Goal: Transaction & Acquisition: Purchase product/service

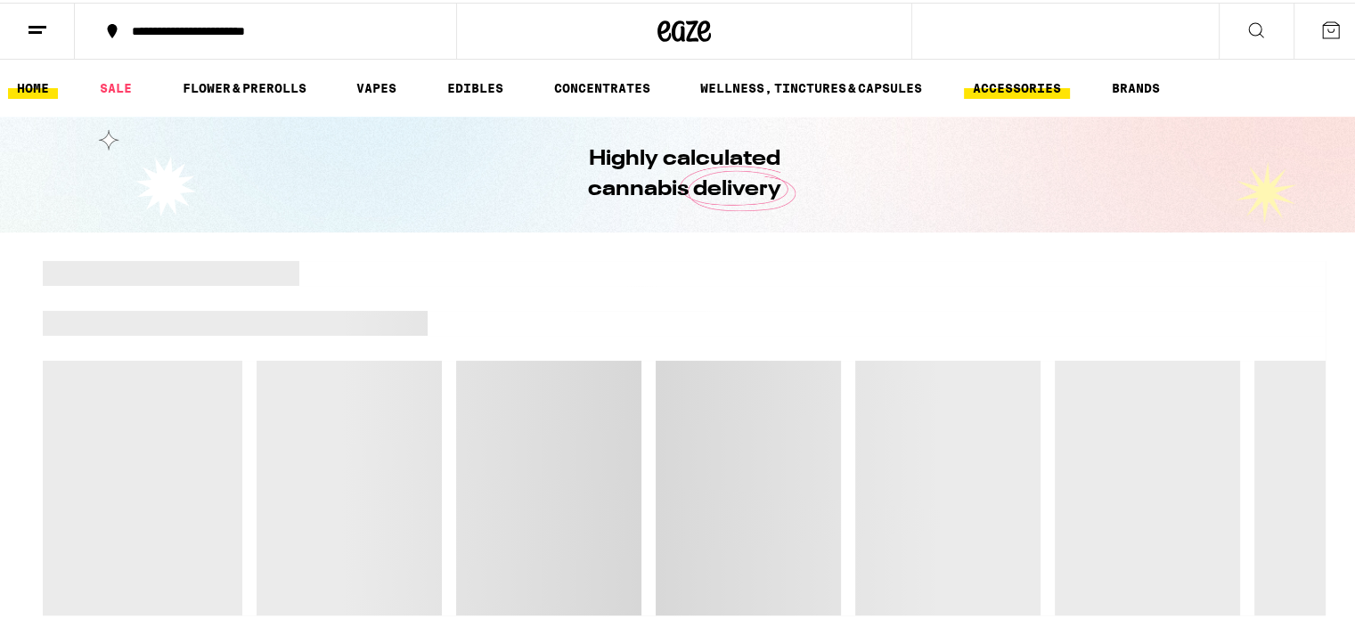
click at [1036, 80] on link "ACCESSORIES" at bounding box center [1017, 85] width 106 height 21
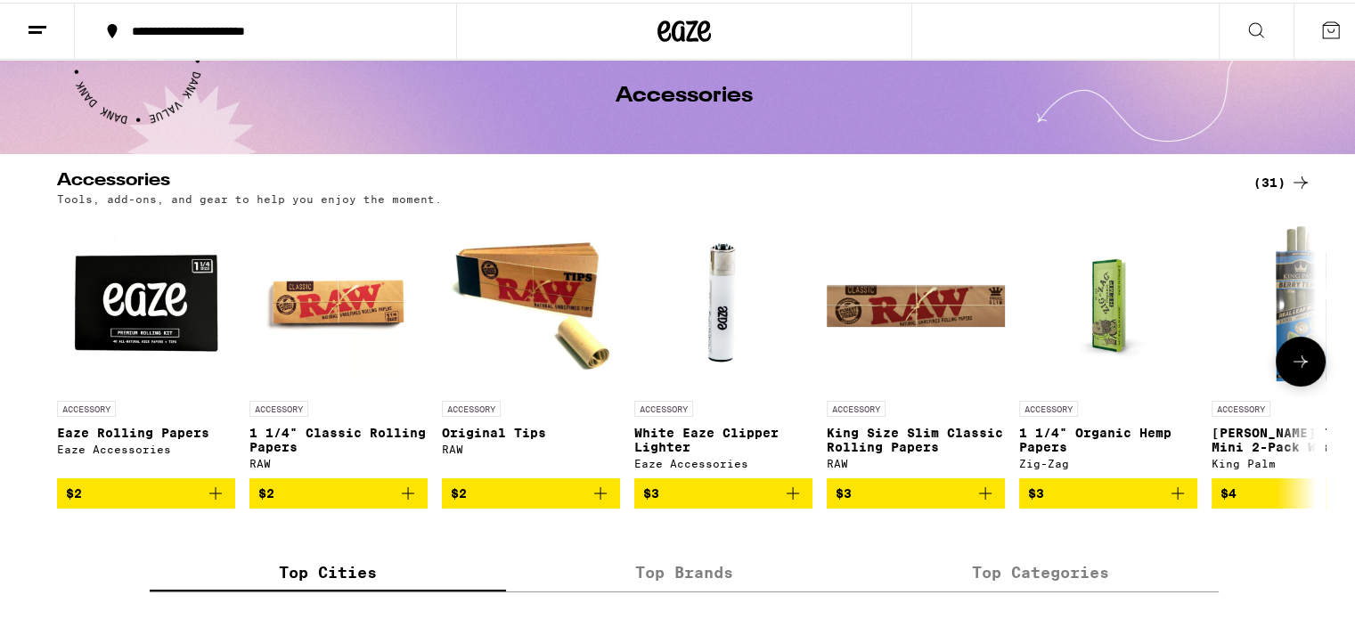
scroll to position [63, 0]
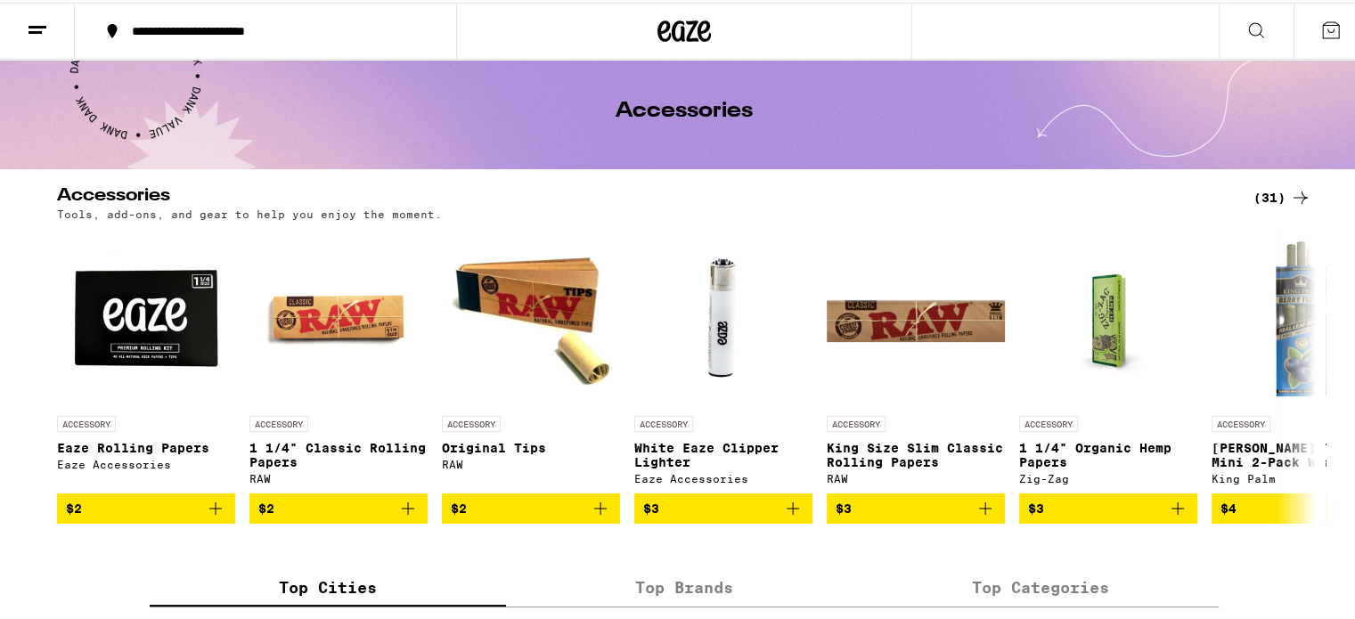
click at [1265, 195] on div "(31)" at bounding box center [1283, 194] width 58 height 21
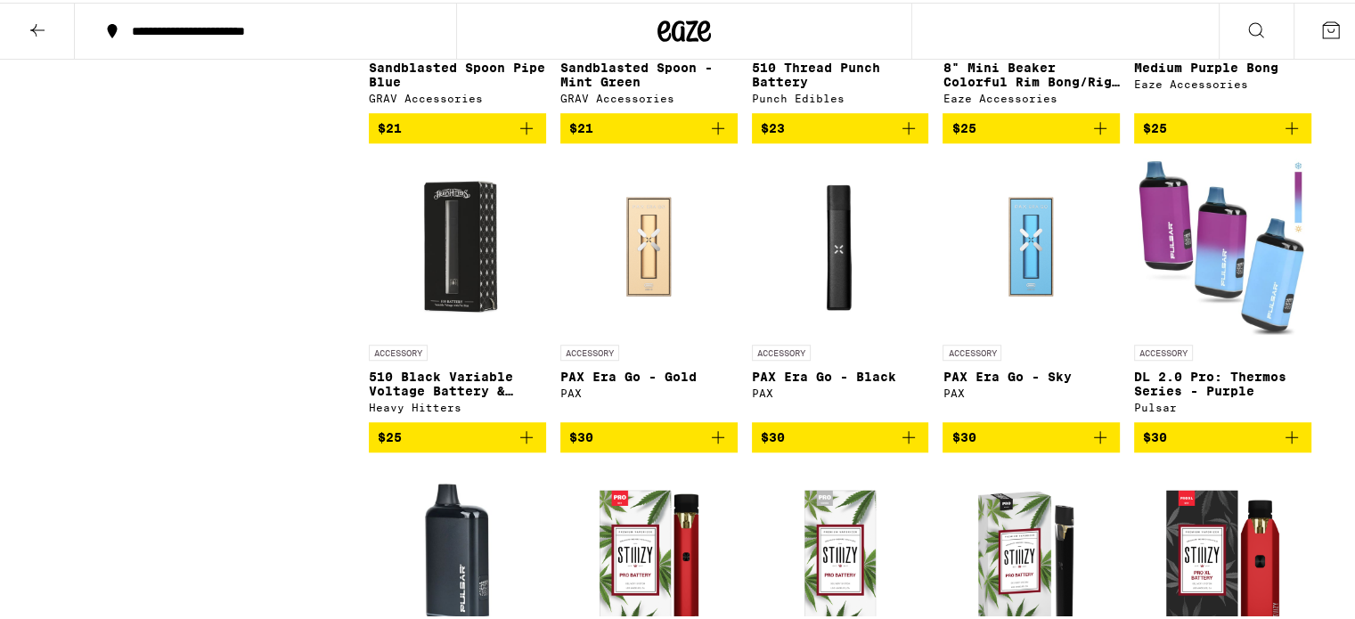
scroll to position [1325, 0]
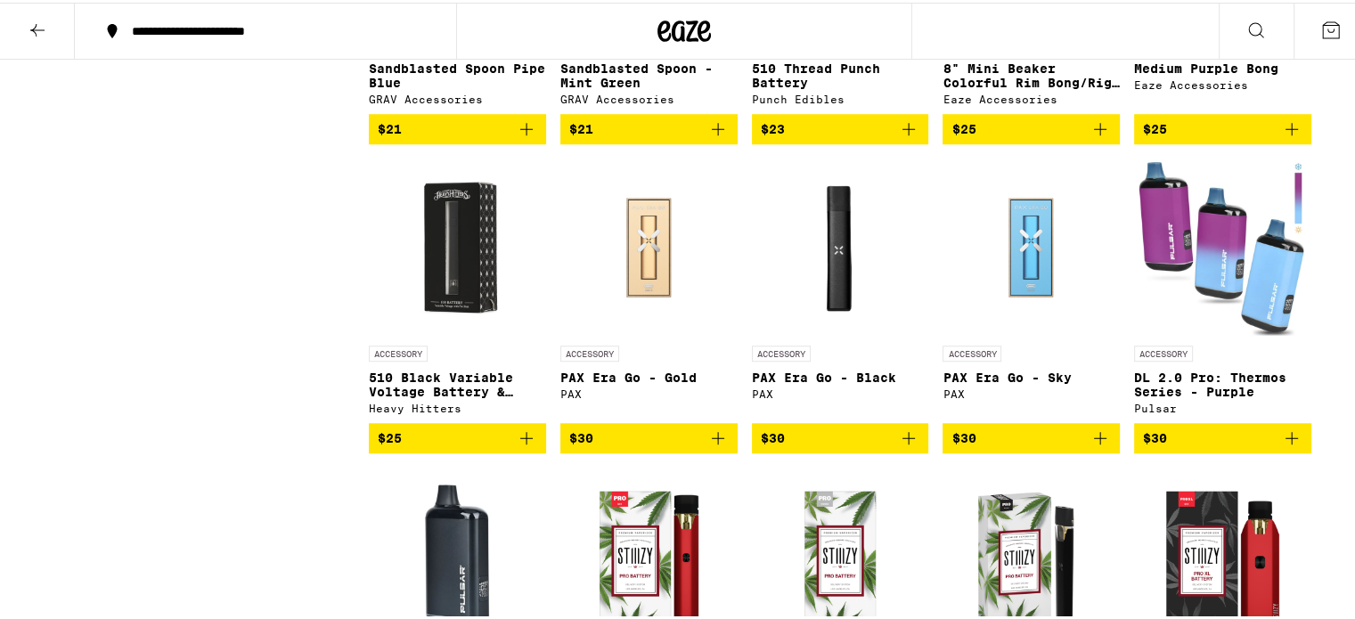
click at [421, 275] on img "Open page for 510 Black Variable Voltage Battery & Charger from Heavy Hitters" at bounding box center [457, 245] width 177 height 178
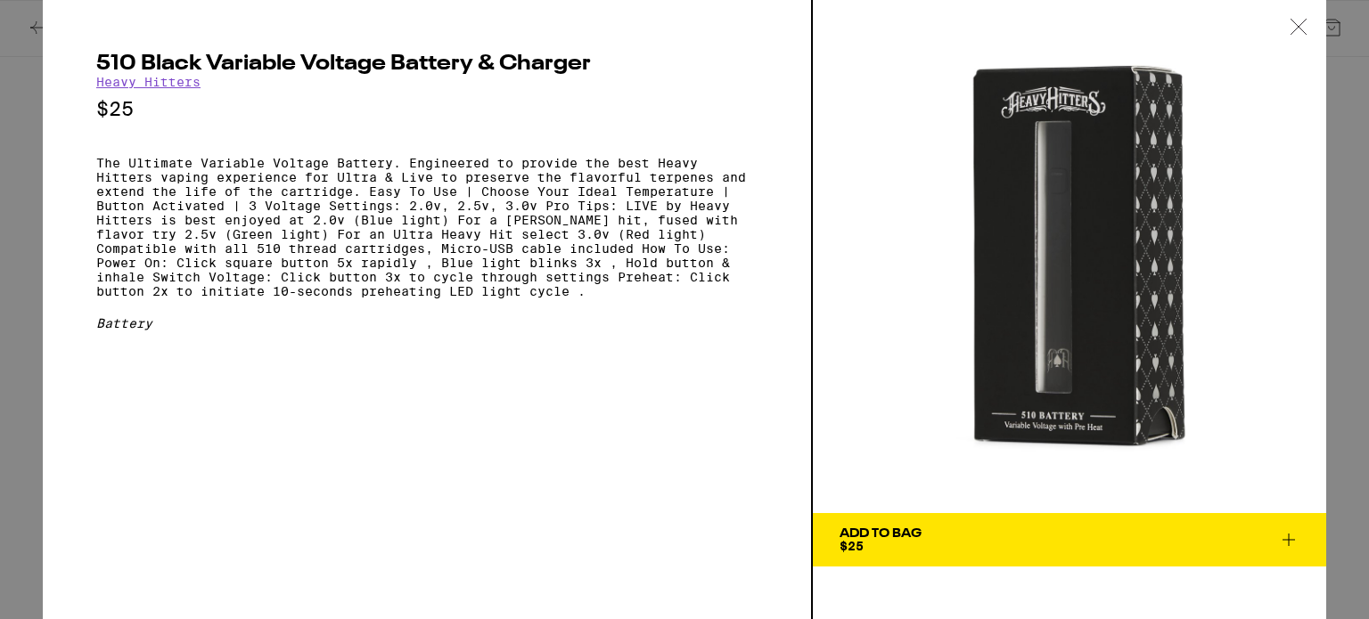
click at [485, 189] on p "The Ultimate Variable Voltage Battery. Engineered to provide the best Heavy Hit…" at bounding box center [426, 227] width 661 height 143
click at [1295, 25] on icon at bounding box center [1299, 27] width 18 height 16
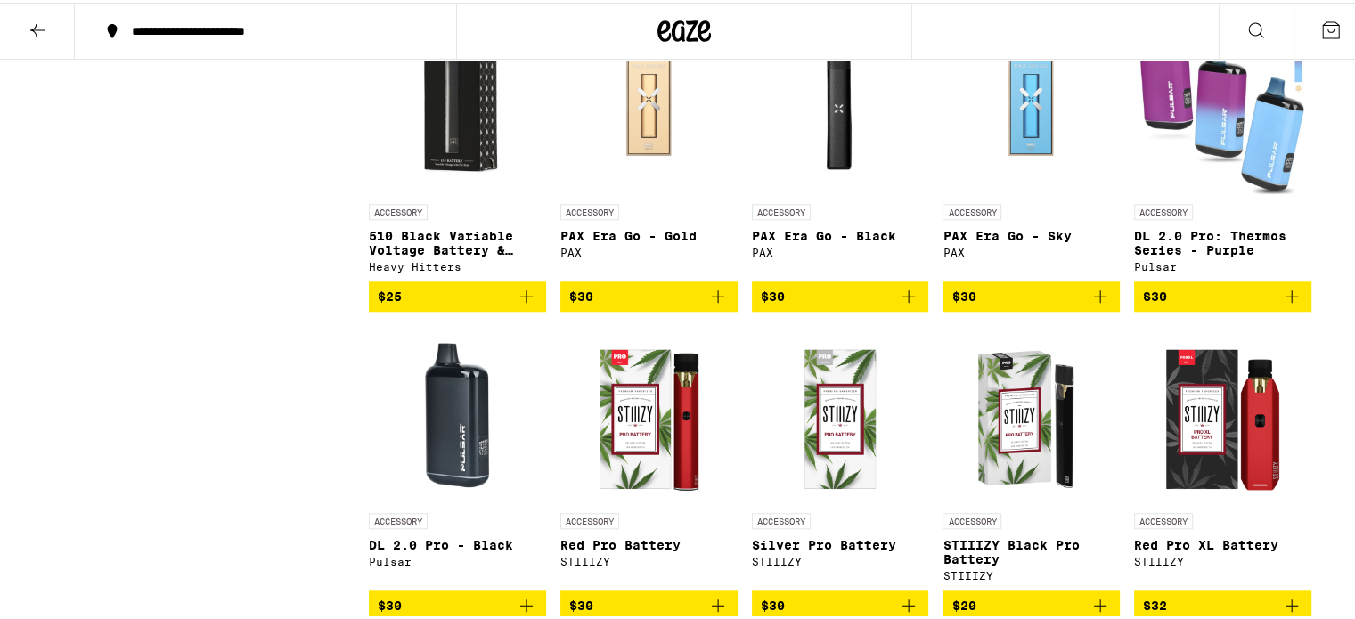
scroll to position [1464, 0]
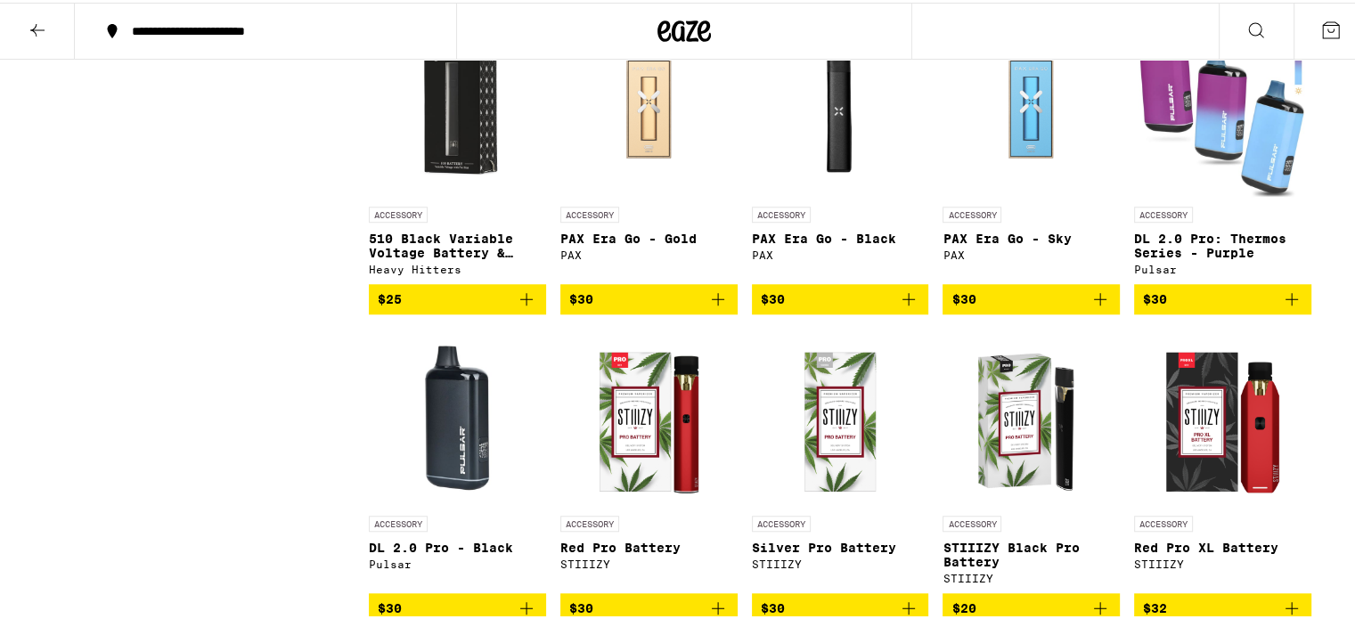
click at [1250, 176] on img "Open page for DL 2.0 Pro: Thermos Series - Purple from Pulsar" at bounding box center [1222, 106] width 177 height 178
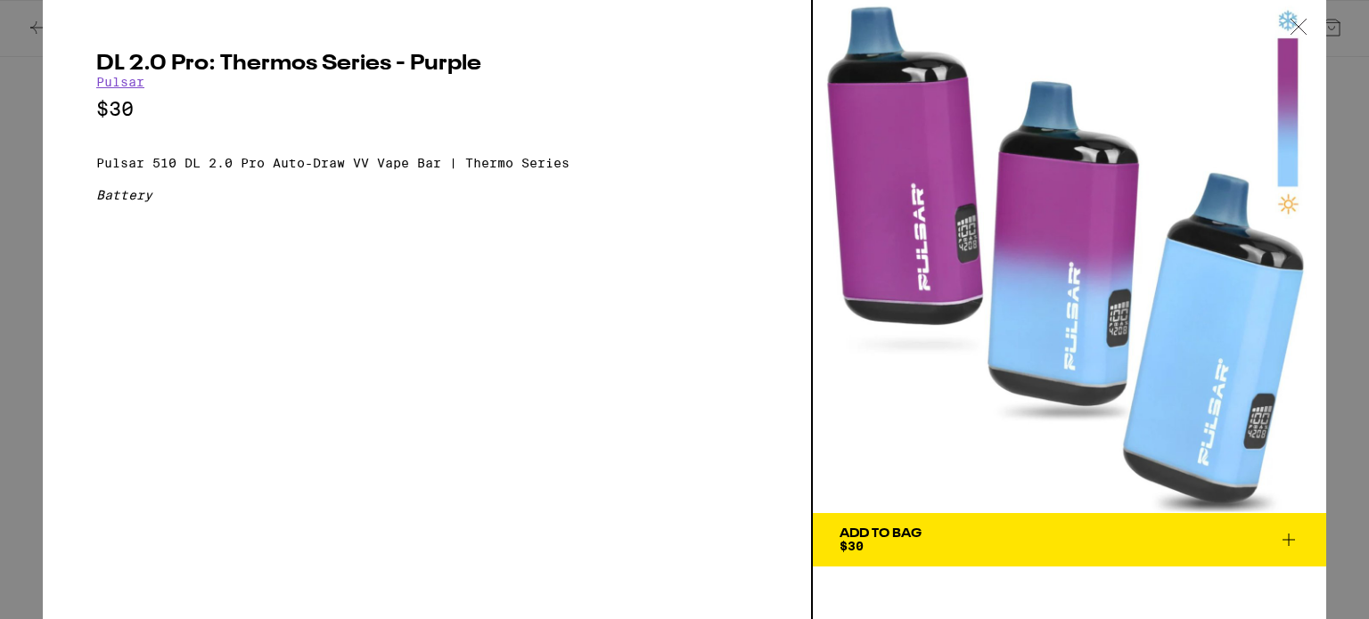
click at [1349, 99] on div "DL 2.0 Pro: Thermos Series - Purple Pulsar $30 Pulsar 510 DL 2.0 Pro Auto-Draw …" at bounding box center [684, 309] width 1369 height 619
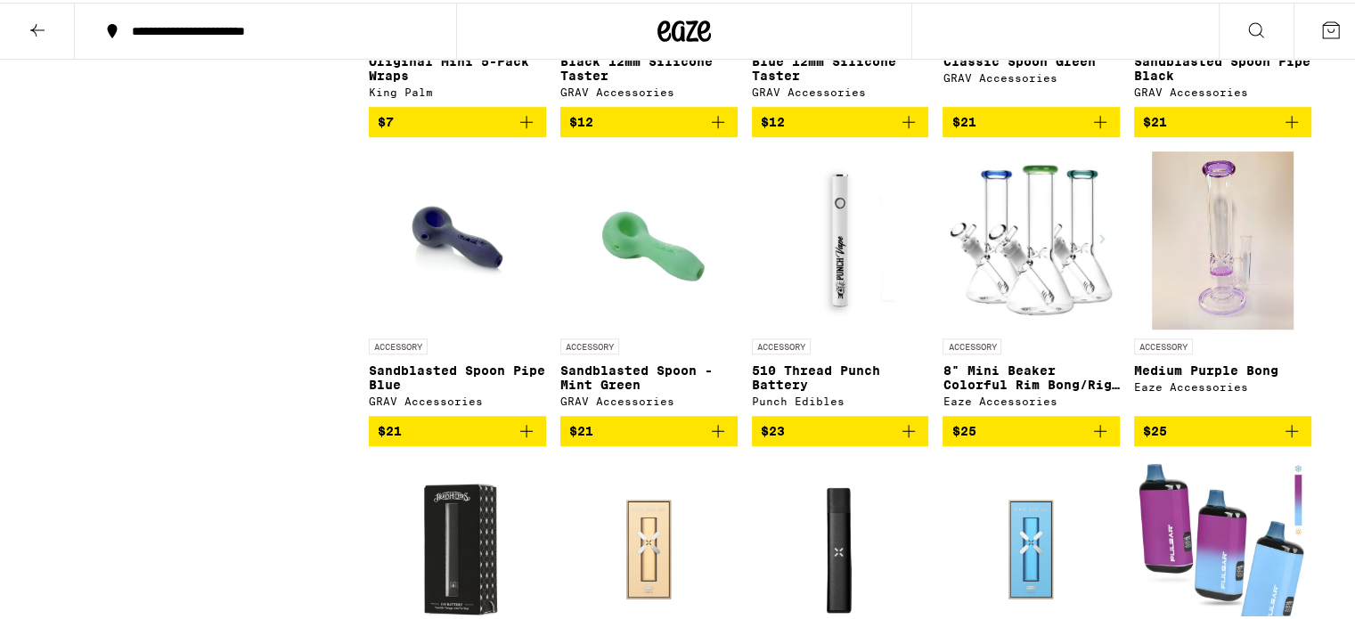
scroll to position [1022, 0]
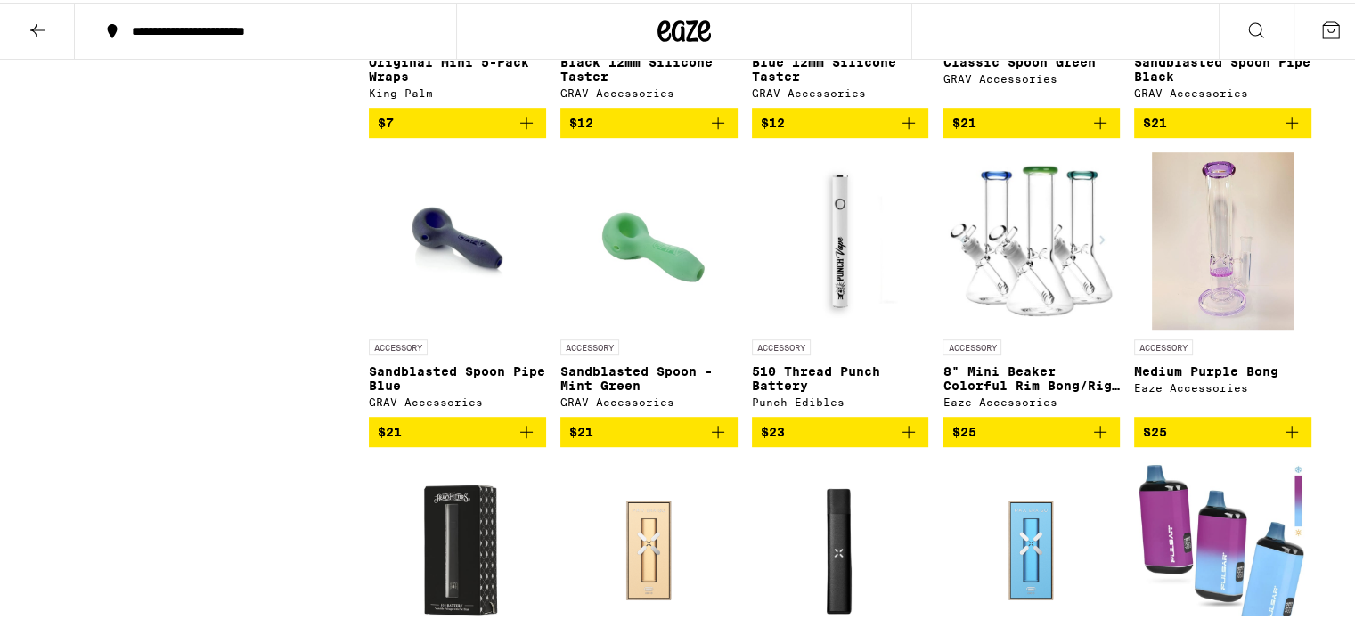
click at [1232, 277] on img "Open page for Medium Purple Bong from Eaze Accessories" at bounding box center [1223, 239] width 143 height 178
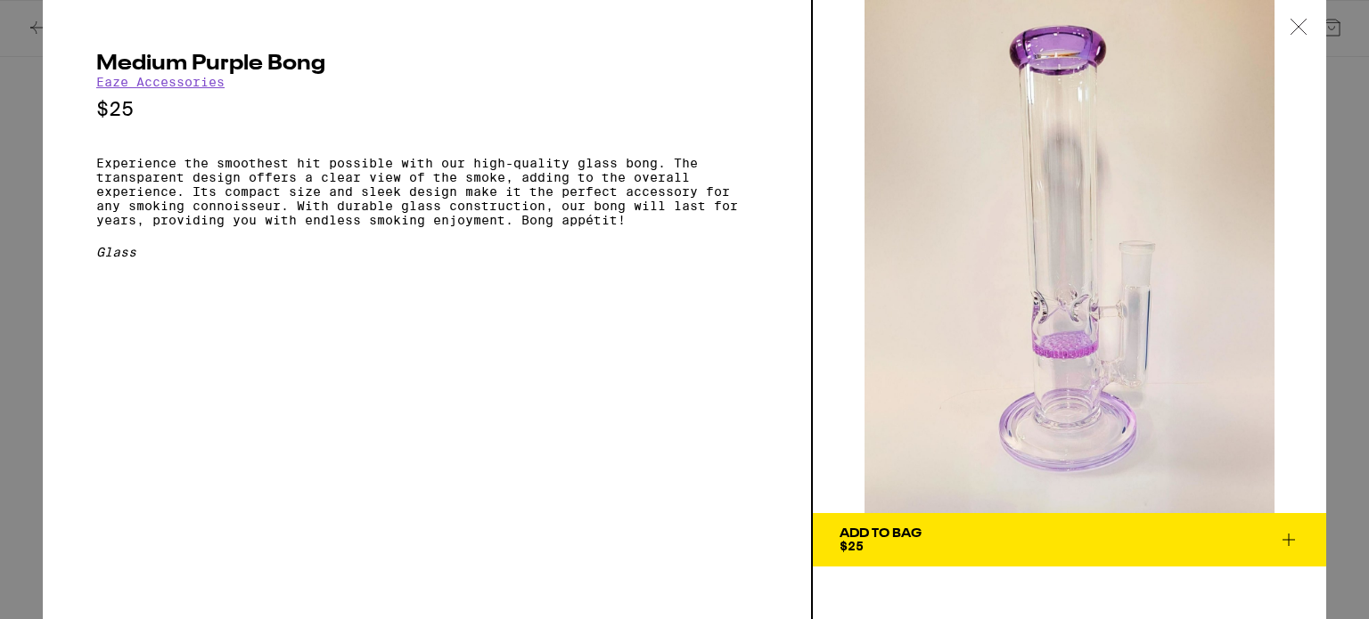
click at [744, 297] on div "Medium Purple Bong Eaze Accessories $25 Experience the smoothest hit possible w…" at bounding box center [428, 309] width 770 height 619
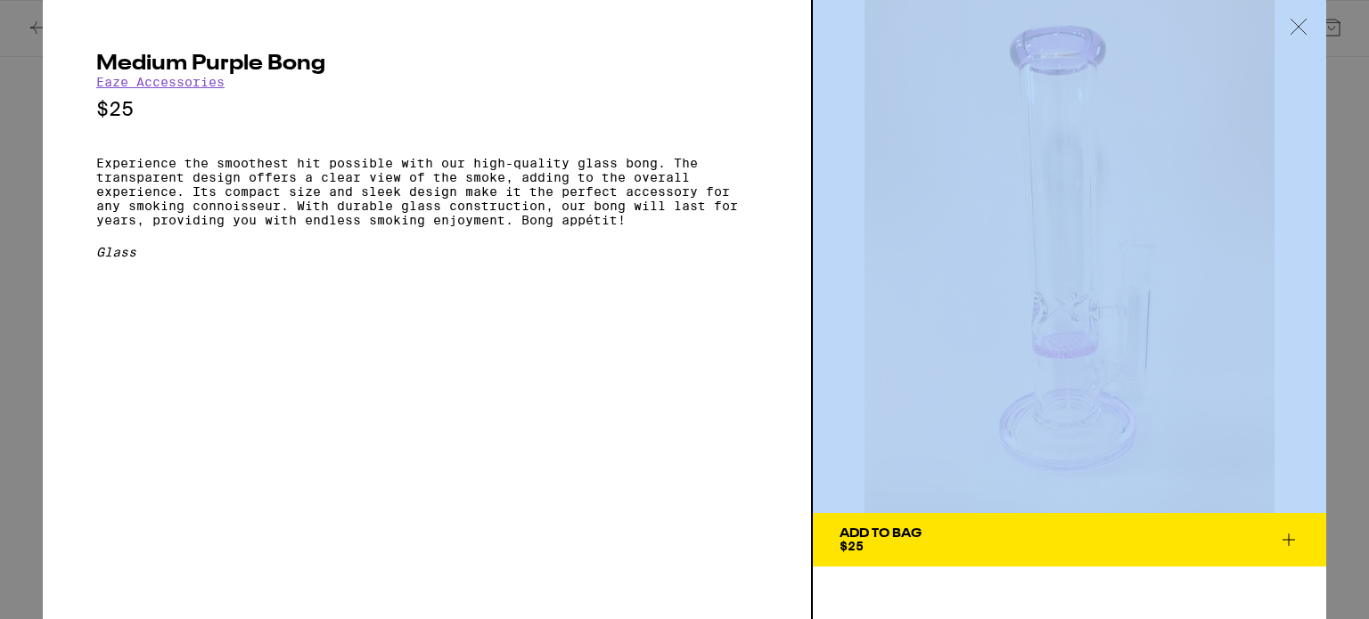
click at [744, 297] on div "Medium Purple Bong Eaze Accessories $25 Experience the smoothest hit possible w…" at bounding box center [428, 309] width 770 height 619
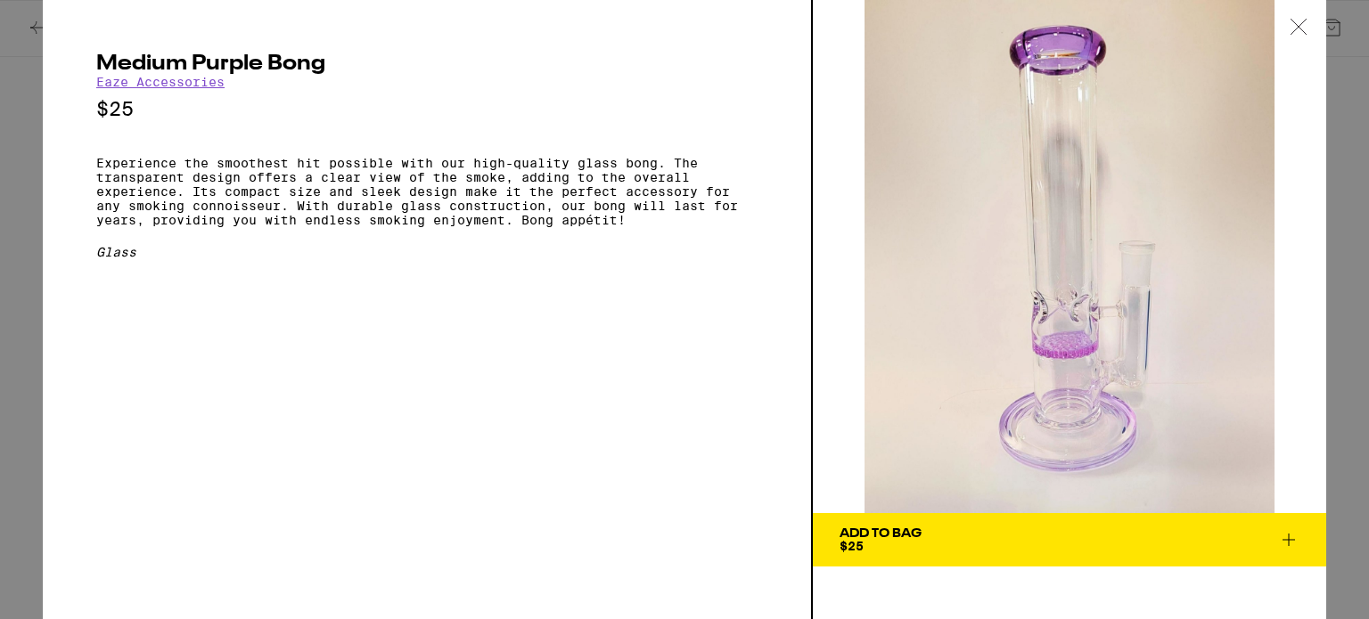
click at [1292, 24] on icon at bounding box center [1299, 27] width 18 height 16
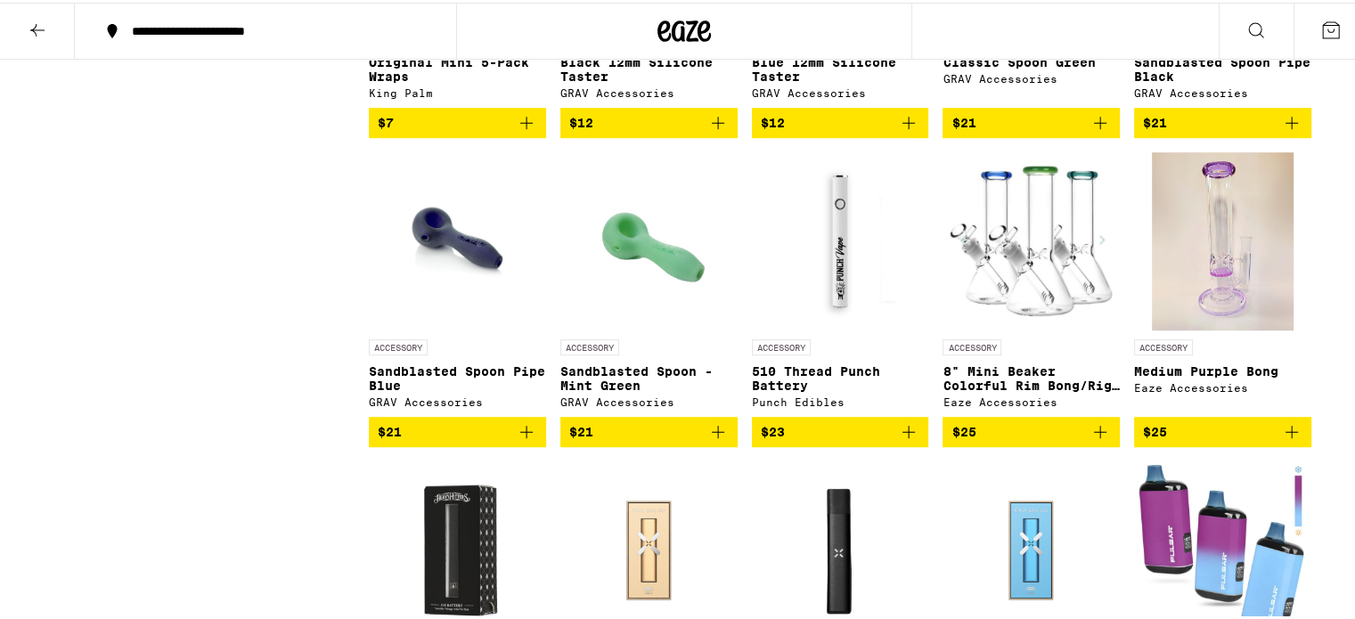
click at [47, 14] on button at bounding box center [37, 29] width 75 height 56
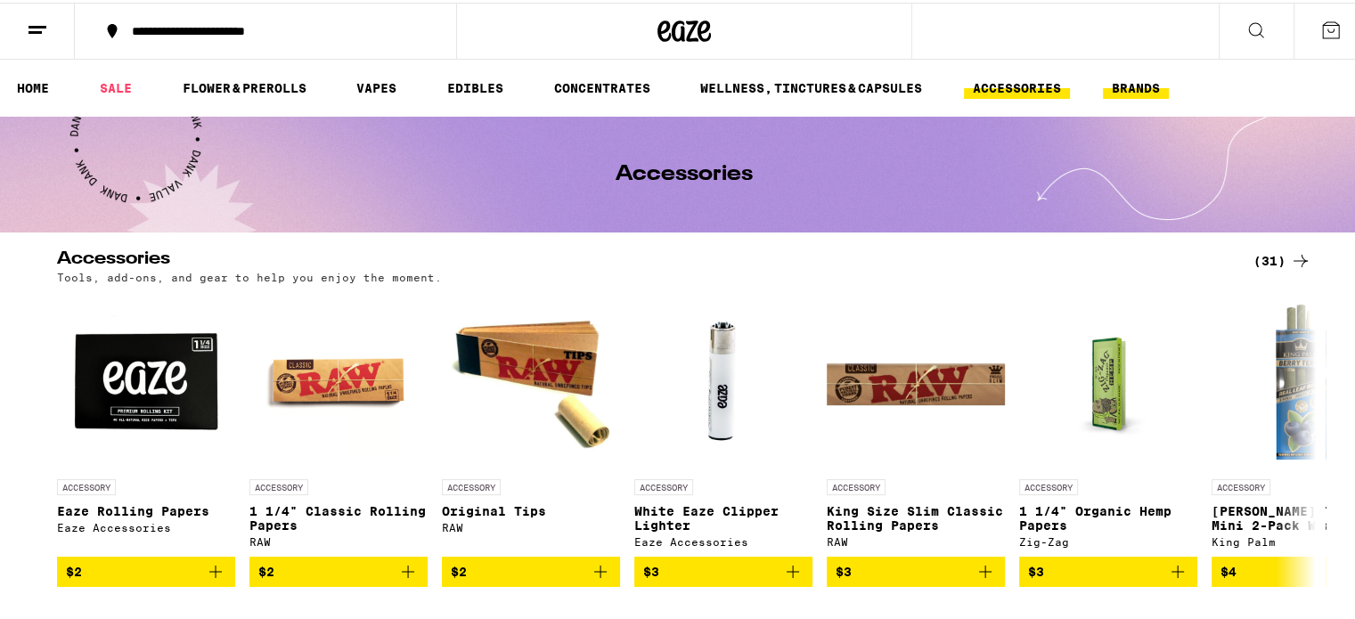
click at [1152, 84] on button "BRANDS" at bounding box center [1136, 85] width 66 height 21
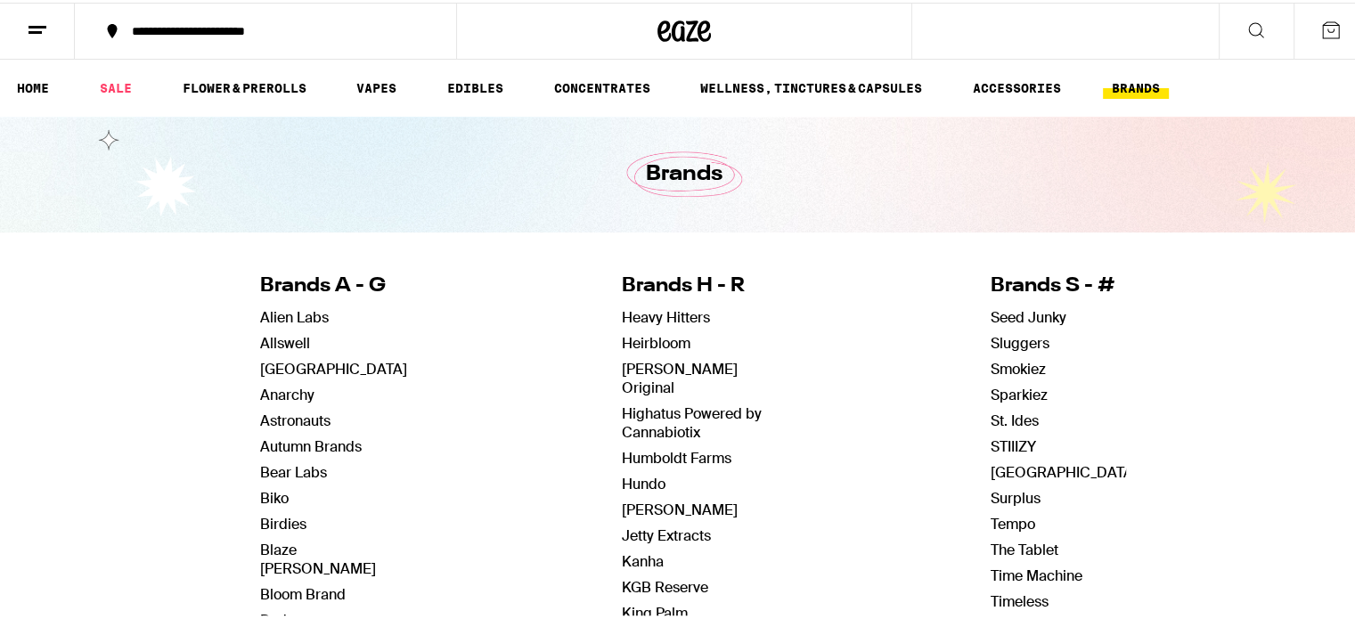
click at [39, 58] on ul "HOME SALE FLOWER & PREROLLS VAPES EDIBLES CONCENTRATES WELLNESS, TINCTURES & CA…" at bounding box center [684, 85] width 1369 height 57
click at [45, 38] on button at bounding box center [37, 29] width 75 height 56
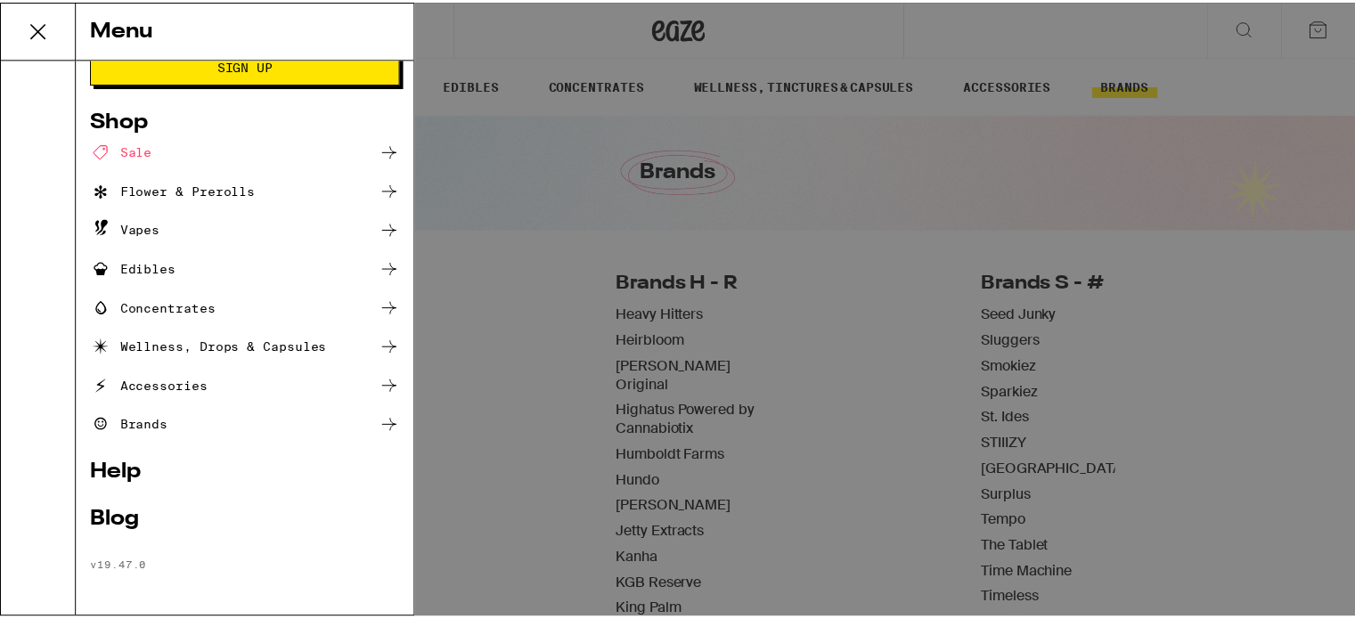
scroll to position [78, 0]
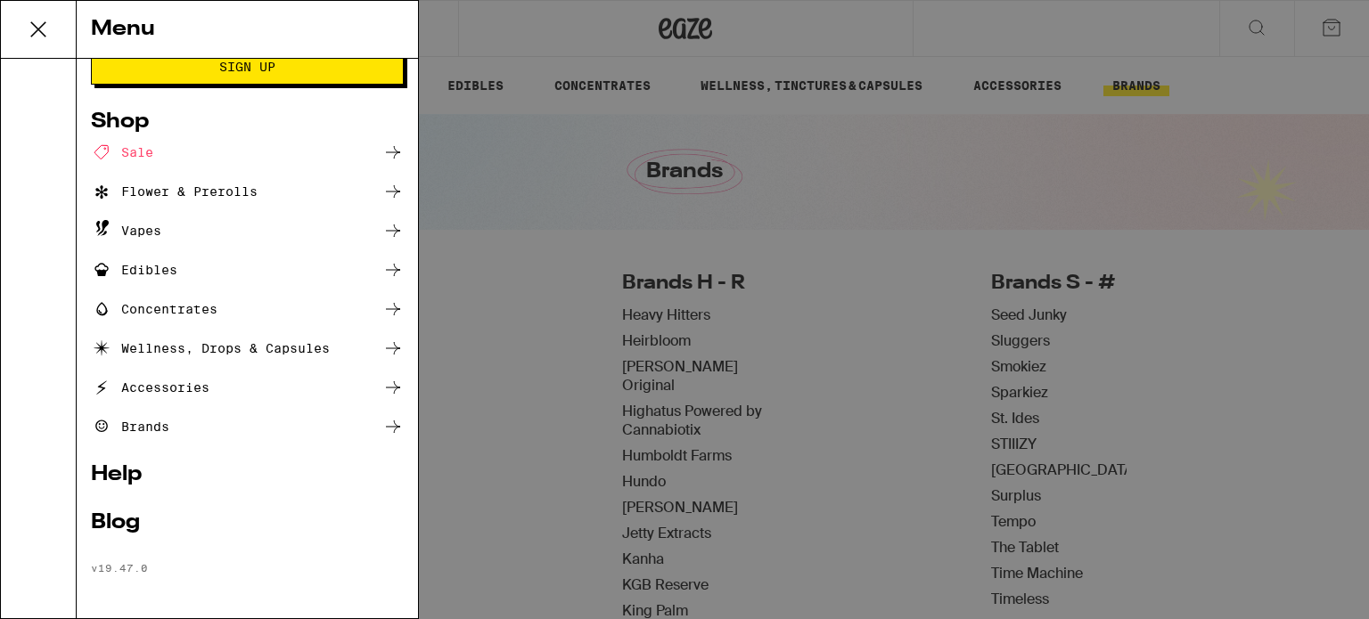
click at [235, 377] on div "Accessories" at bounding box center [247, 387] width 313 height 21
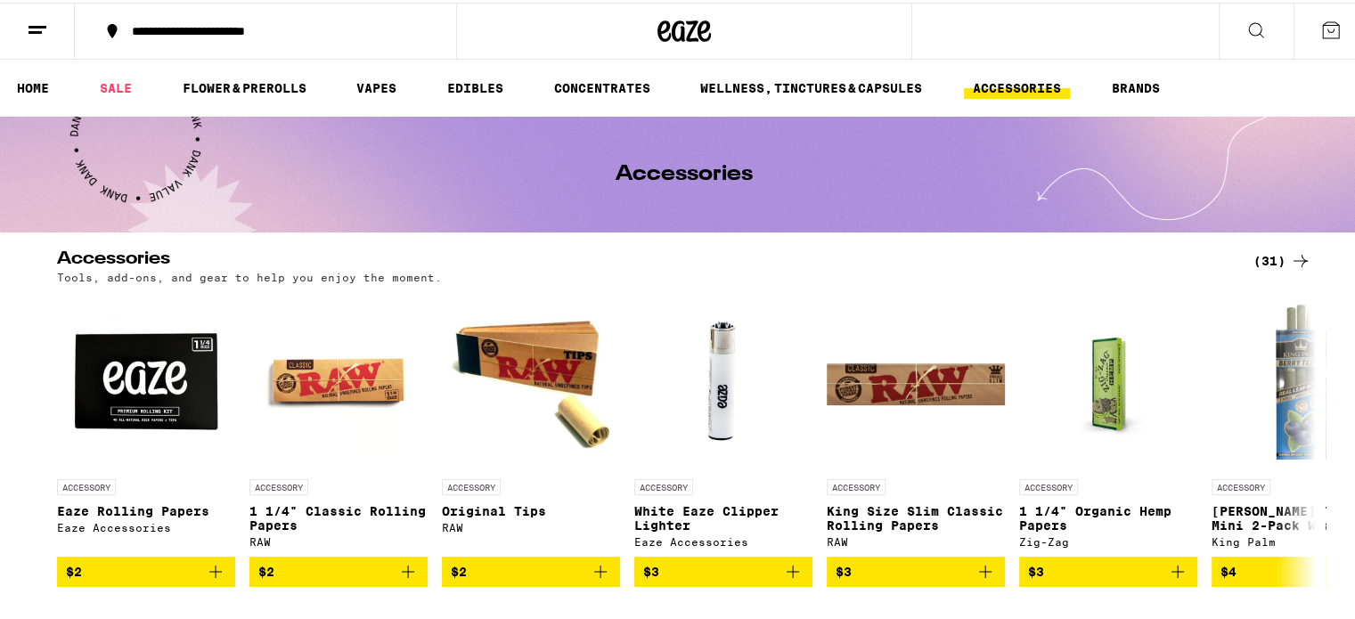
click at [1274, 260] on div "(31)" at bounding box center [1283, 258] width 58 height 21
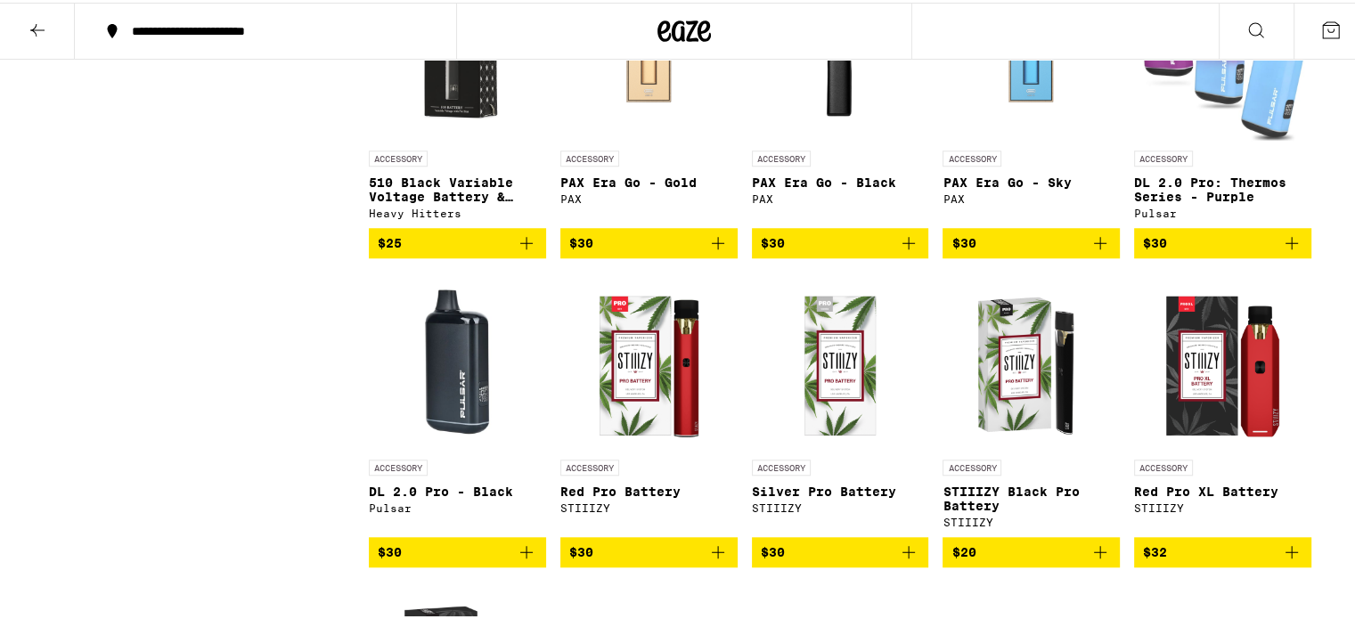
scroll to position [1519, 0]
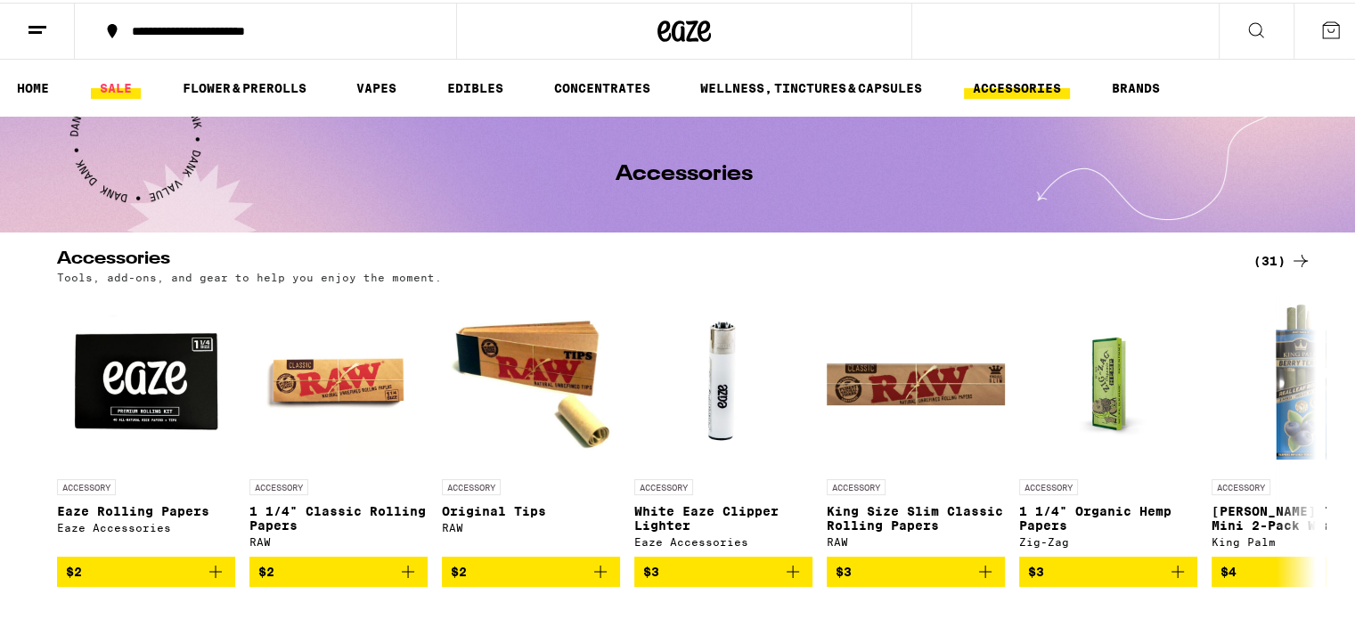
click at [127, 78] on link "SALE" at bounding box center [116, 85] width 50 height 21
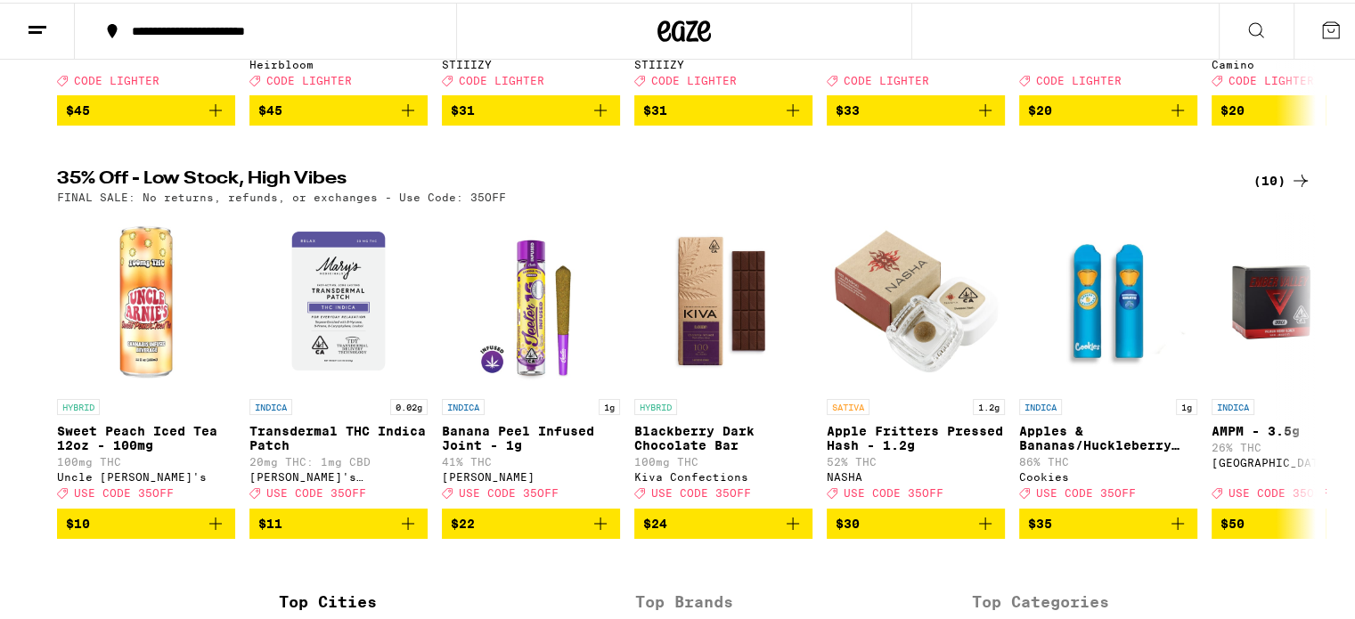
scroll to position [492, 0]
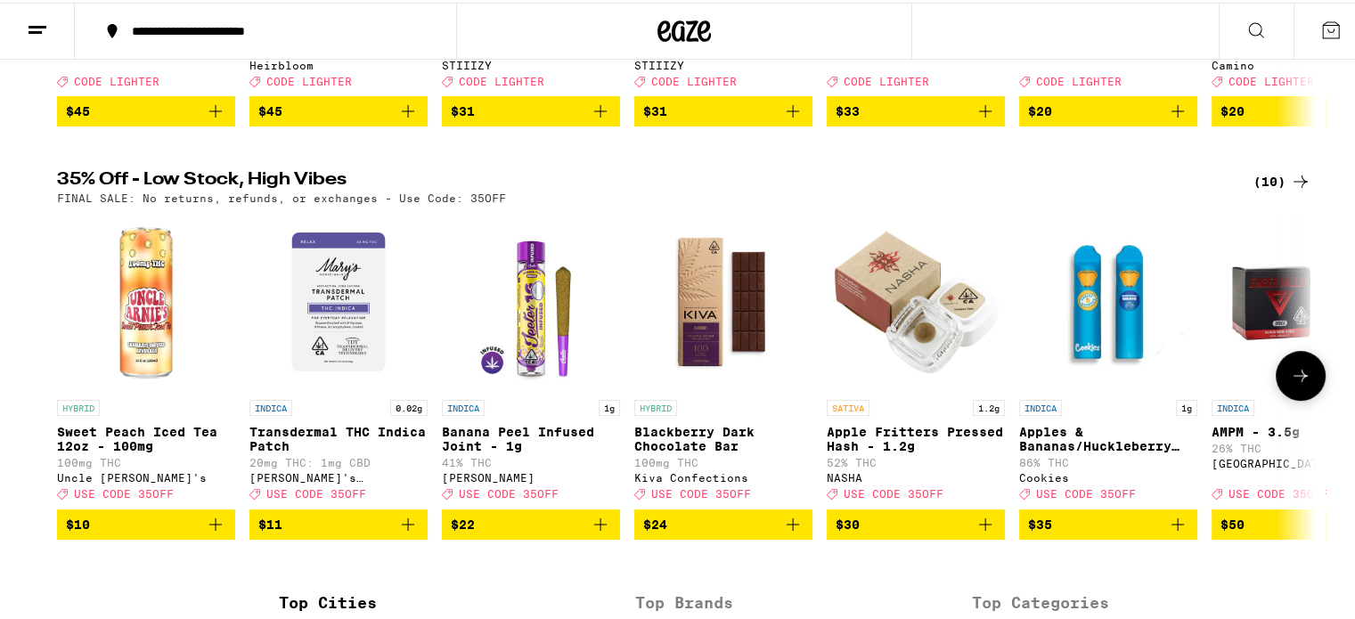
click at [1282, 386] on button at bounding box center [1301, 373] width 50 height 50
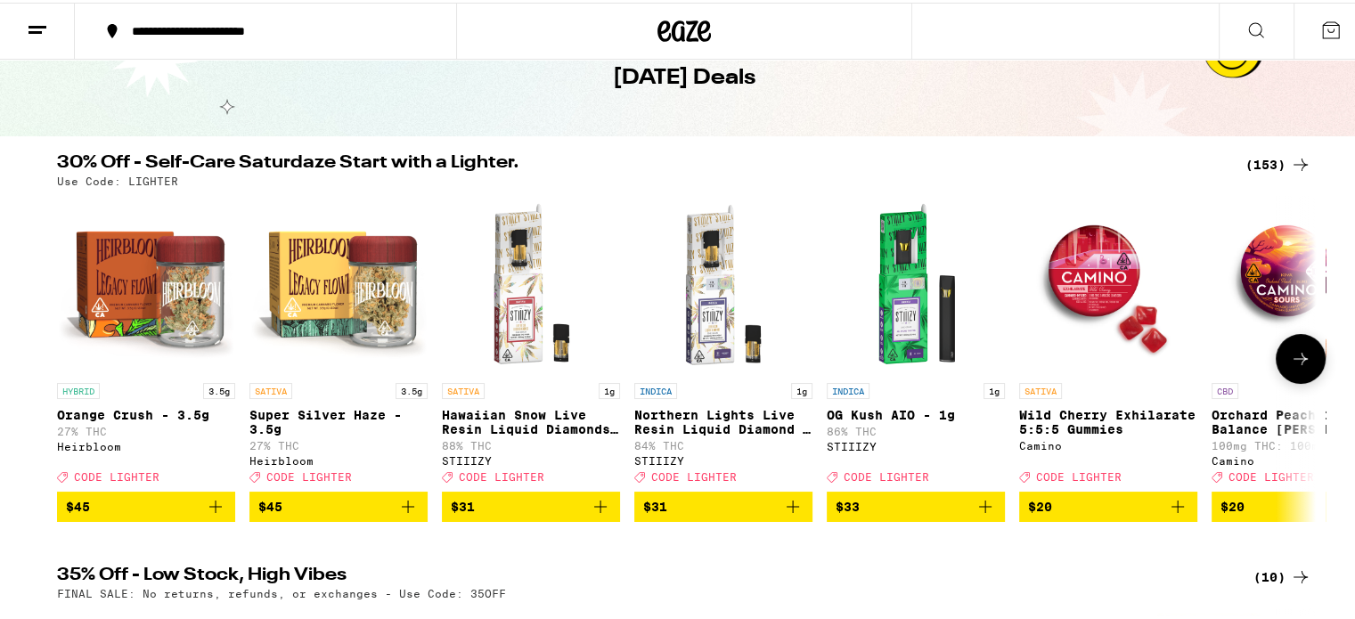
scroll to position [54, 0]
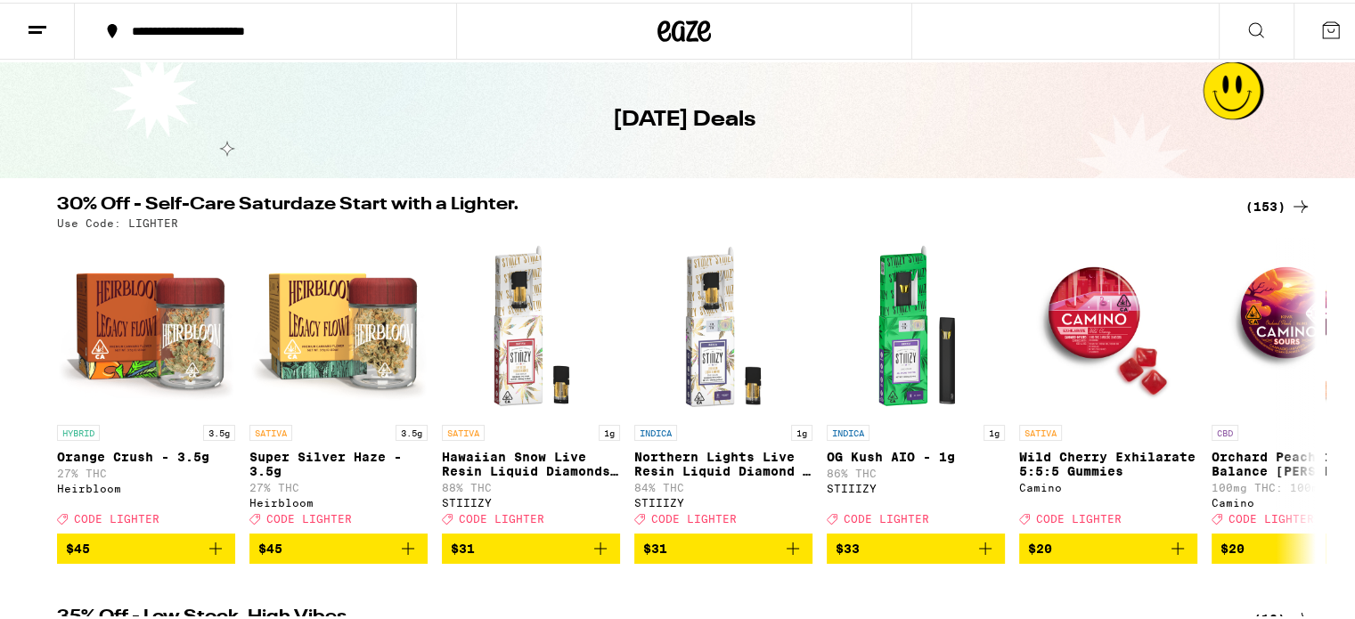
click at [1273, 207] on div "(153)" at bounding box center [1279, 203] width 66 height 21
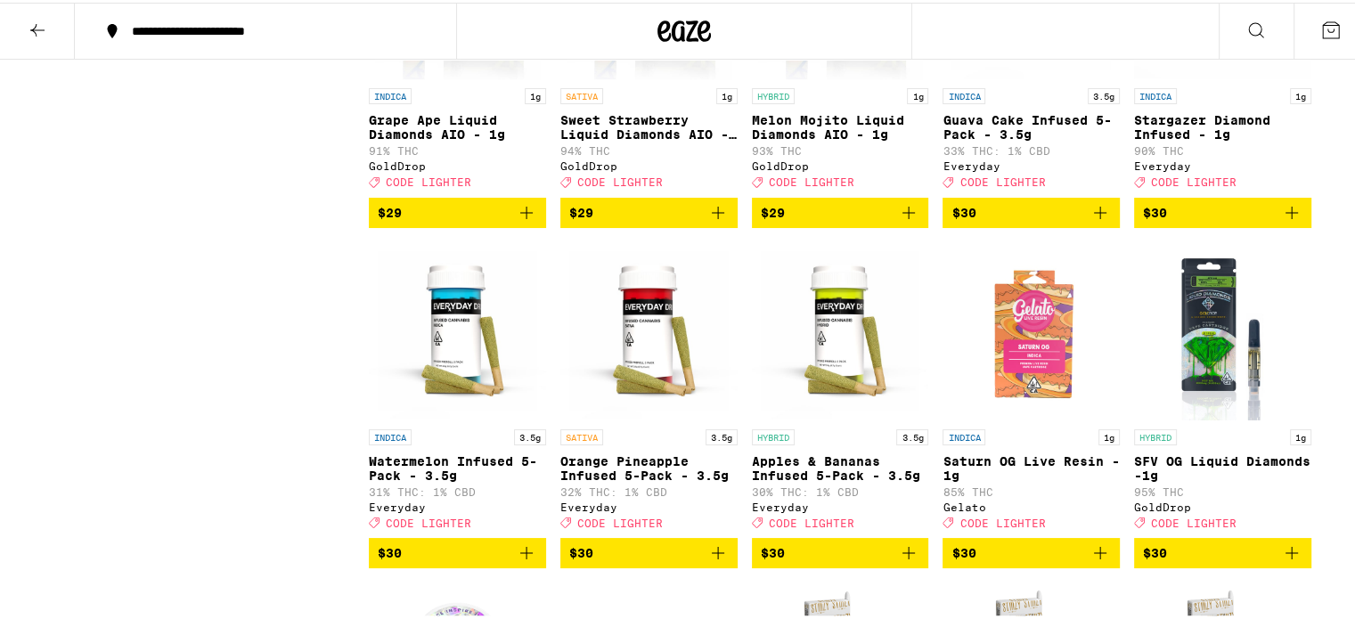
scroll to position [5796, 0]
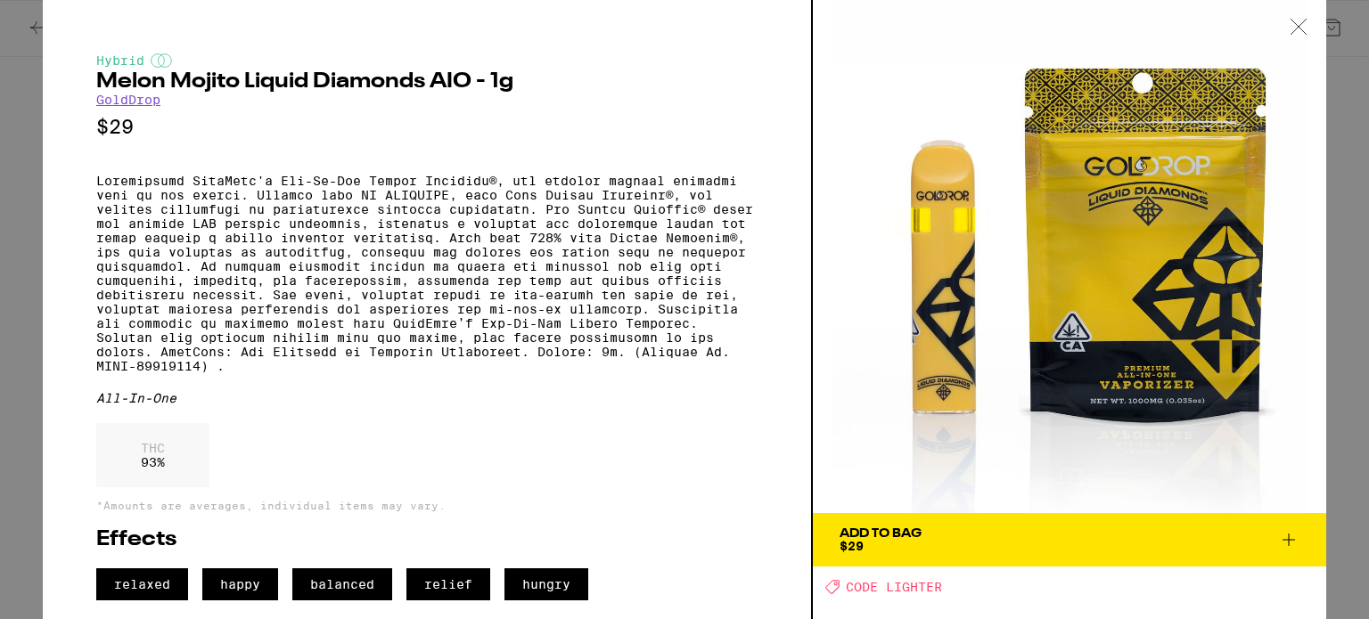
click at [1302, 24] on icon at bounding box center [1299, 27] width 18 height 16
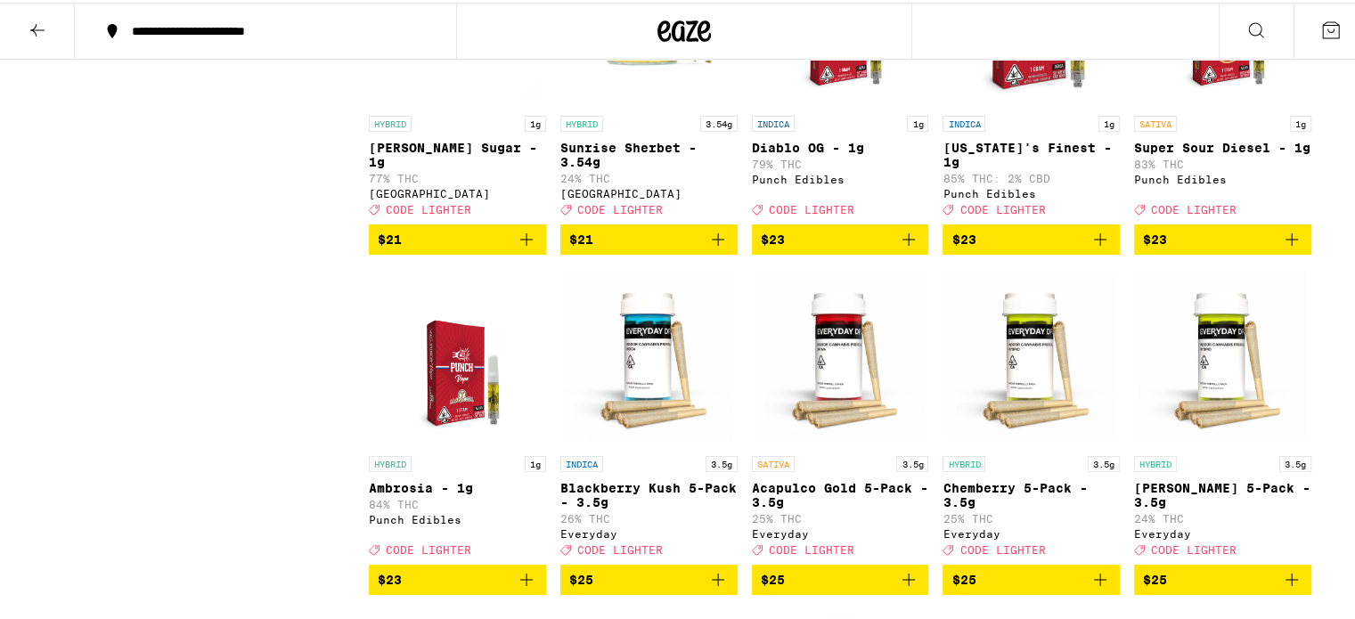
scroll to position [4019, 0]
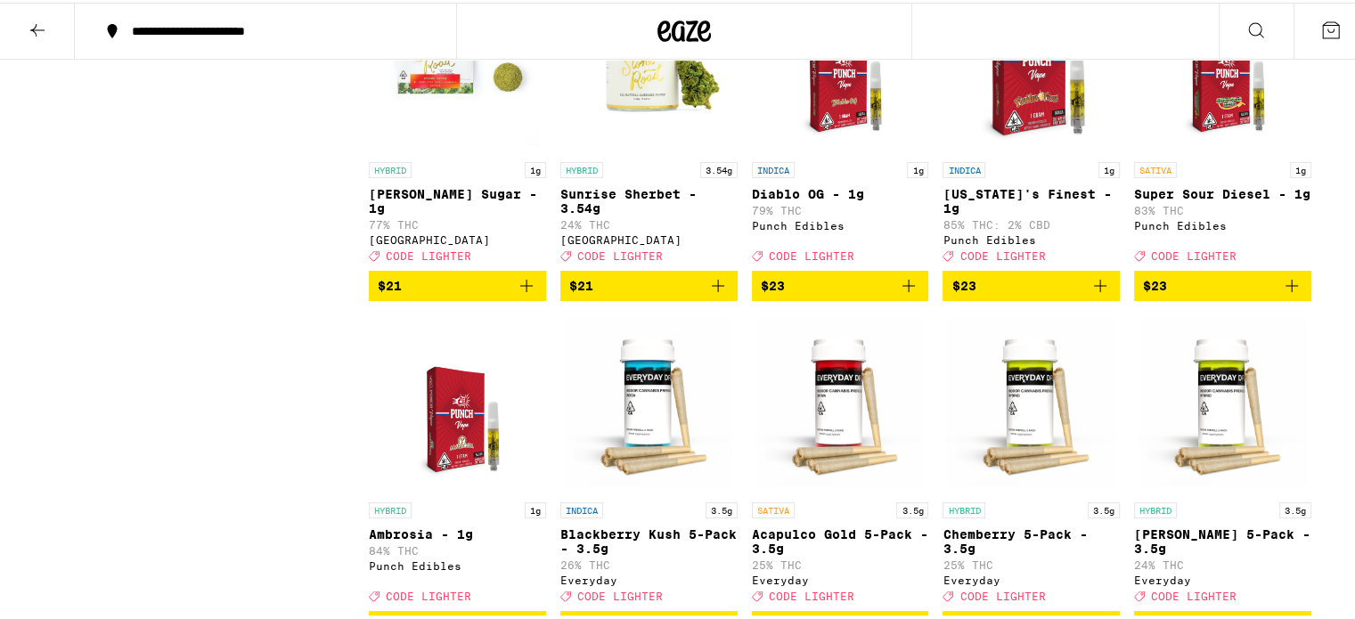
click at [996, 213] on p "[US_STATE]'s Finest - 1g" at bounding box center [1031, 198] width 177 height 29
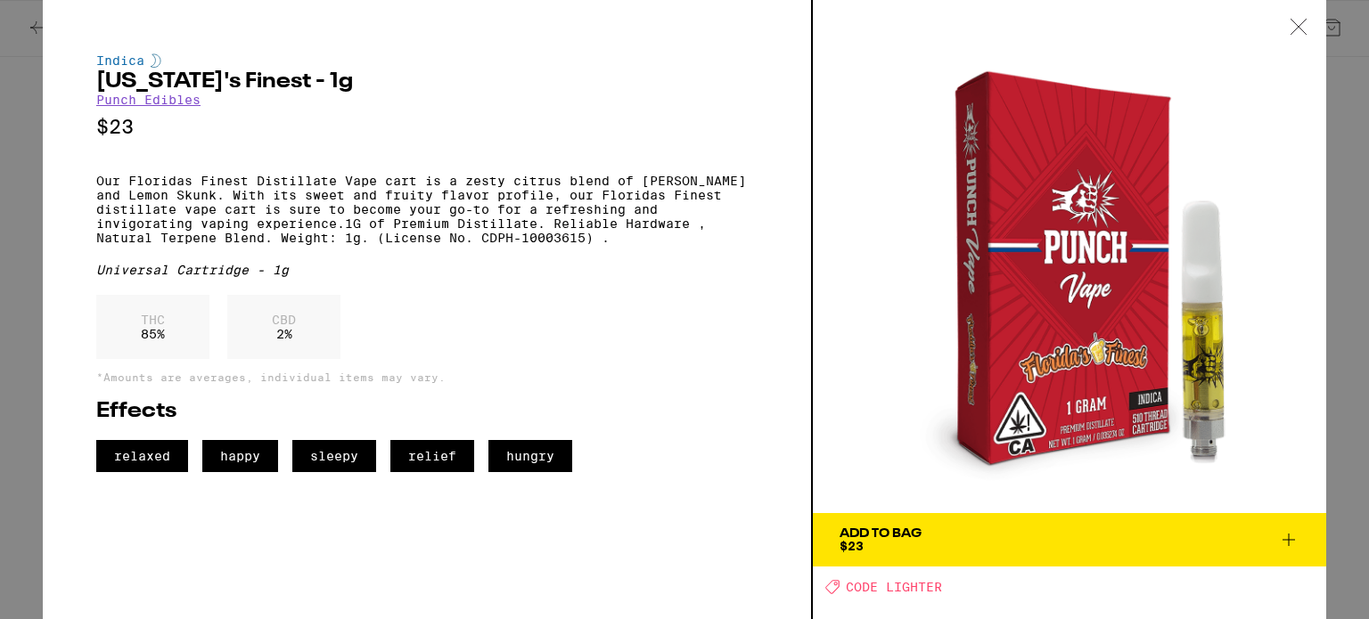
click at [29, 117] on div "Indica [US_STATE]'s Finest - 1g Punch Edibles $23 Our Floridas Finest Distillat…" at bounding box center [684, 309] width 1369 height 619
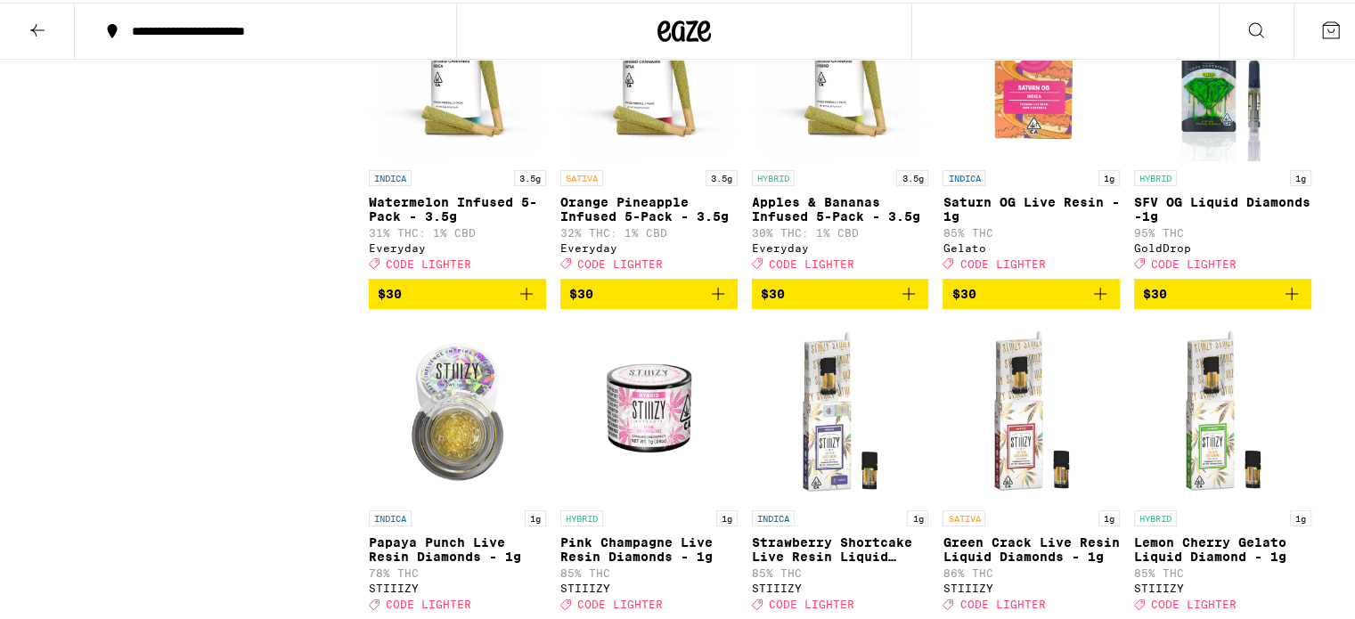
scroll to position [6060, 0]
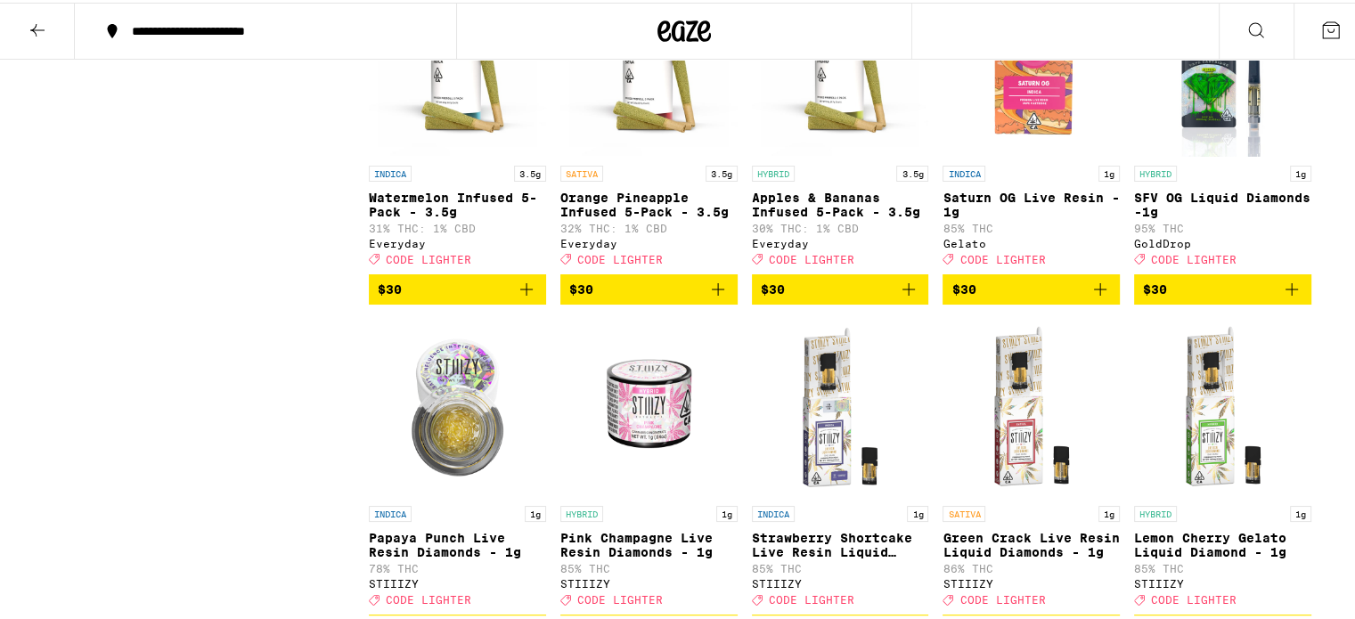
click at [1042, 179] on div "INDICA 1g" at bounding box center [1031, 171] width 177 height 16
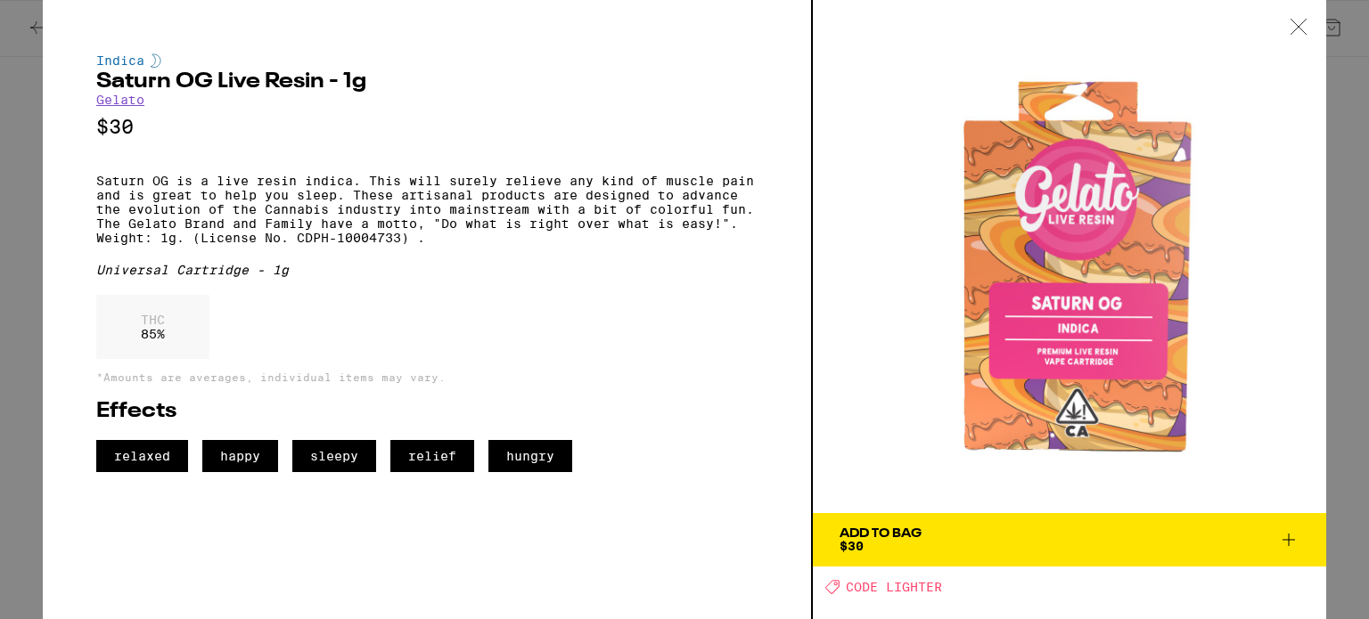
click at [1300, 22] on icon at bounding box center [1299, 27] width 18 height 16
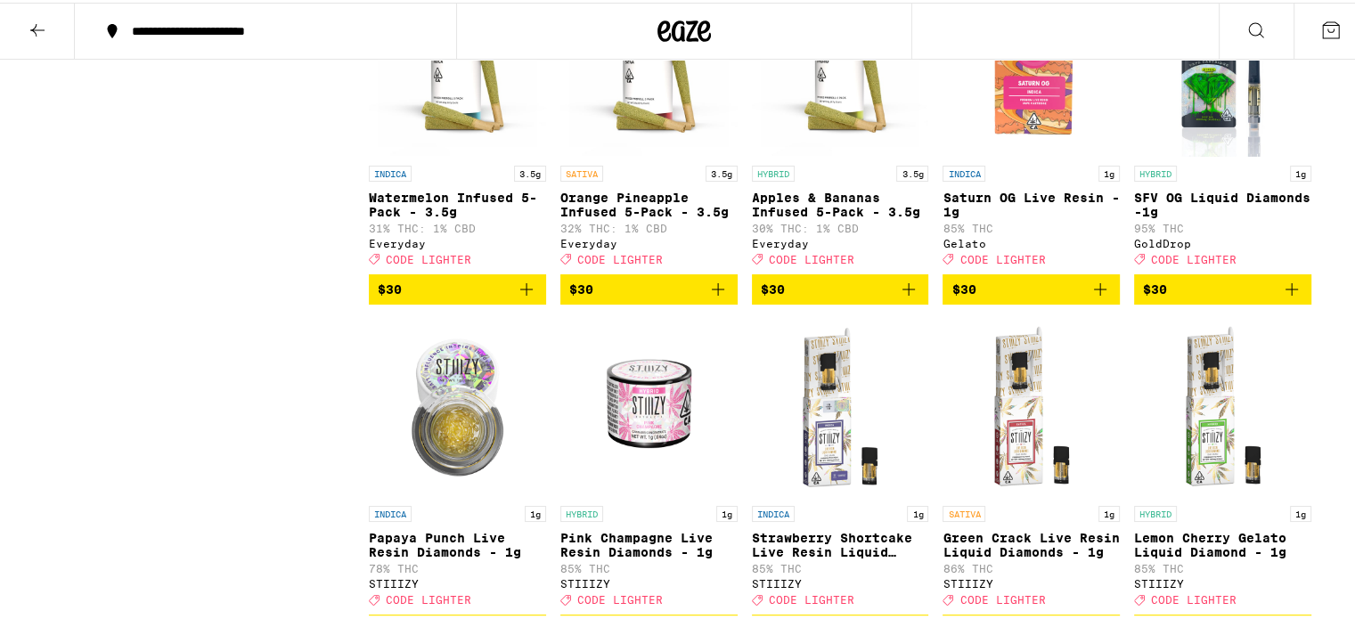
click at [1253, 154] on img "Open page for SFV OG Liquid Diamonds -1g from GoldDrop" at bounding box center [1223, 65] width 168 height 178
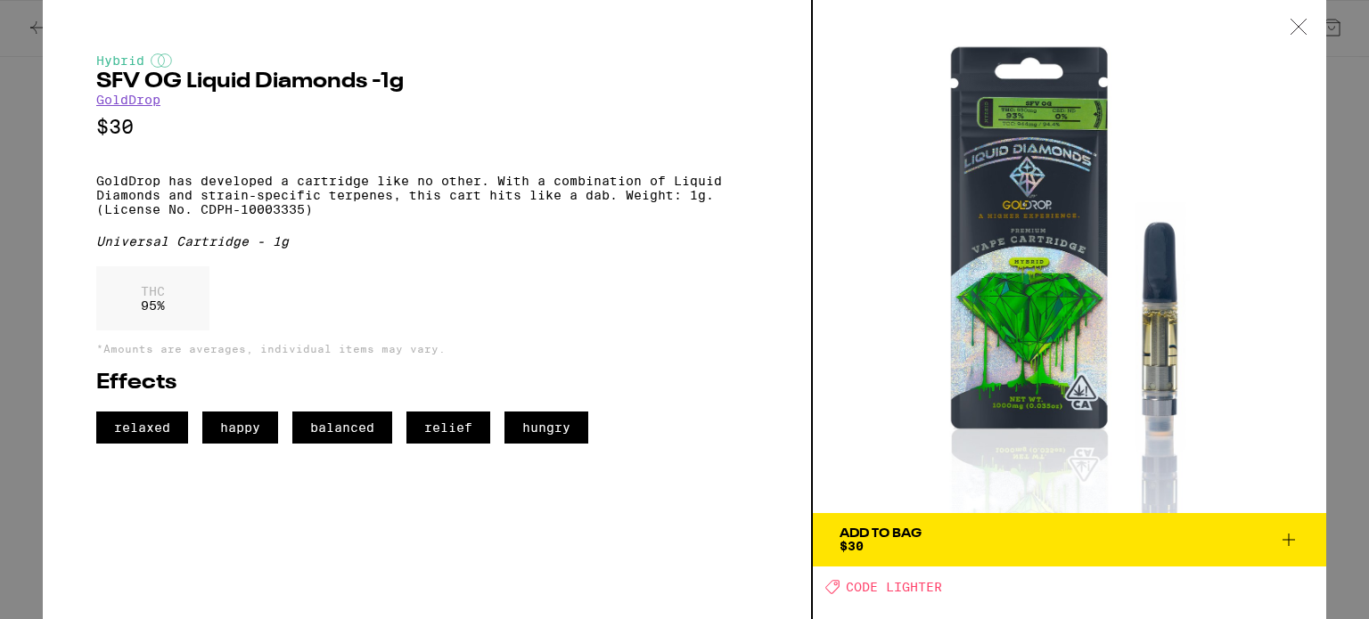
click at [1294, 24] on icon at bounding box center [1299, 27] width 18 height 16
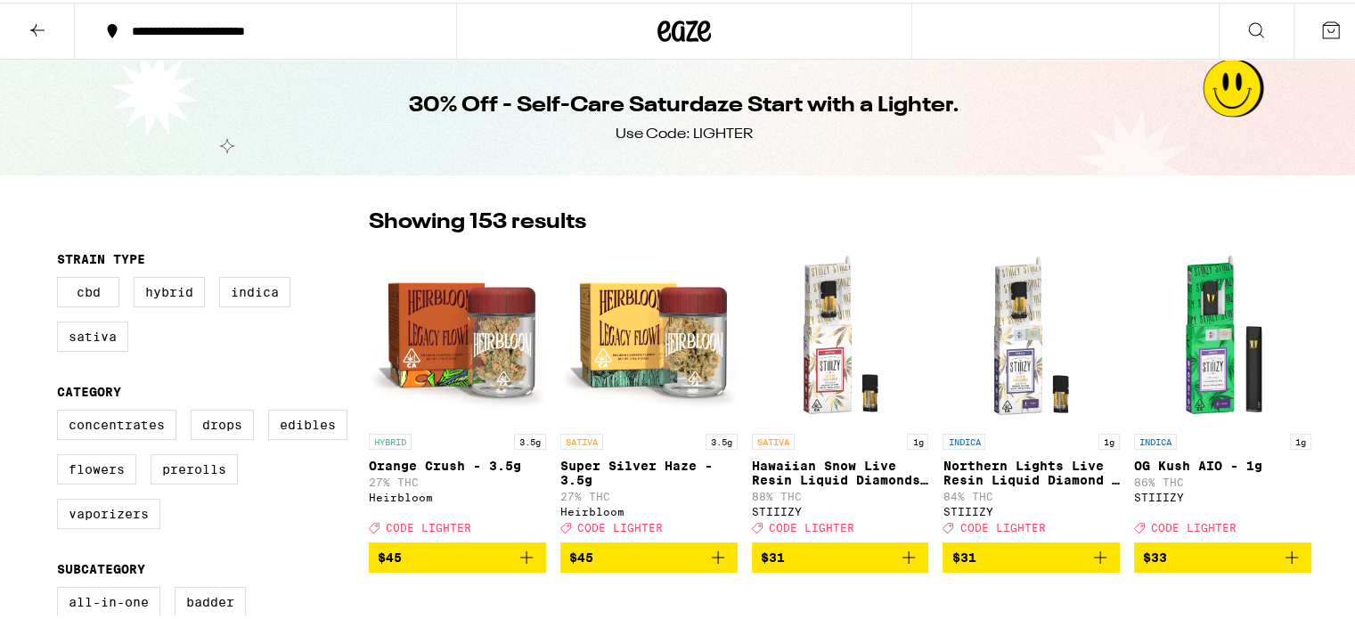
click at [39, 20] on icon at bounding box center [37, 27] width 21 height 21
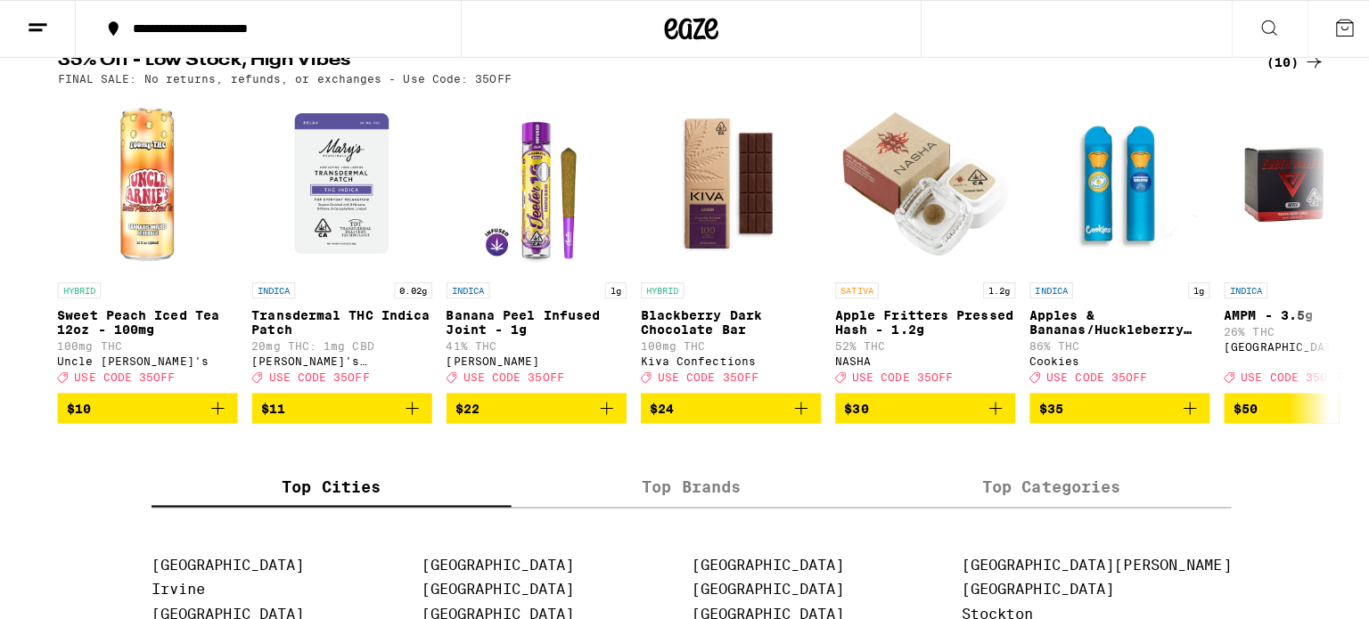
scroll to position [610, 0]
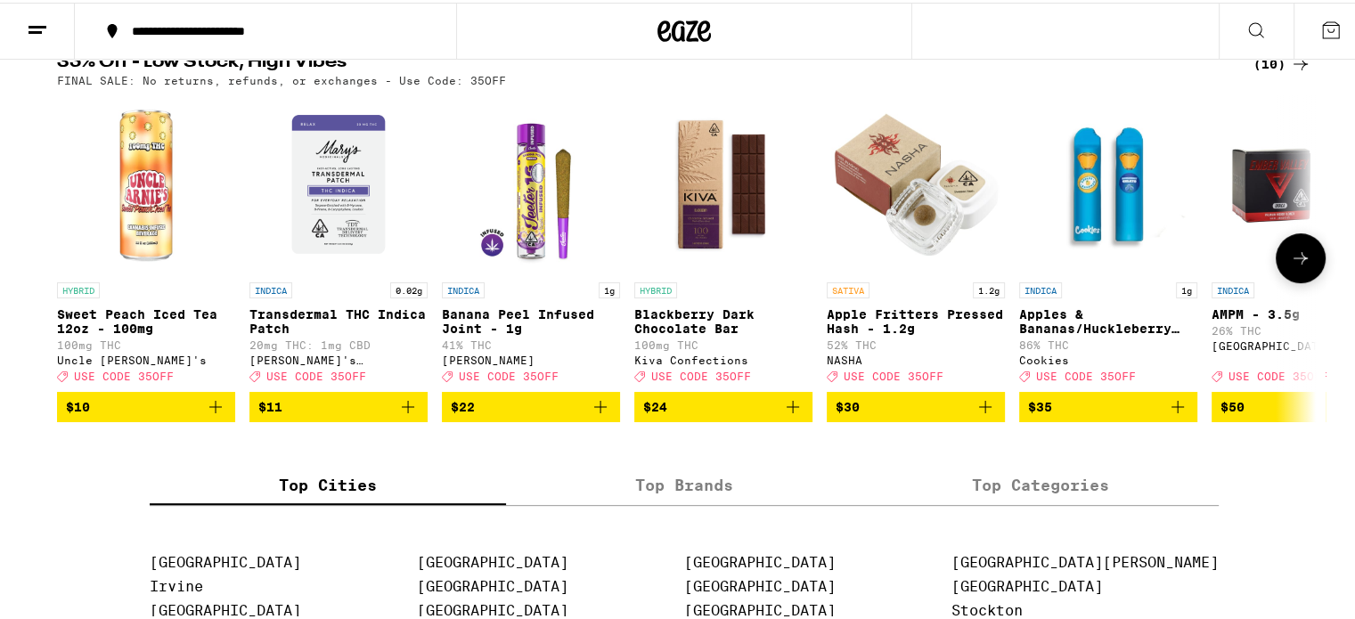
click at [1082, 243] on img "Open page for Apples & Bananas/Huckleberry Gelato 3 in 1 AIO - 1g from Cookies" at bounding box center [1108, 182] width 178 height 178
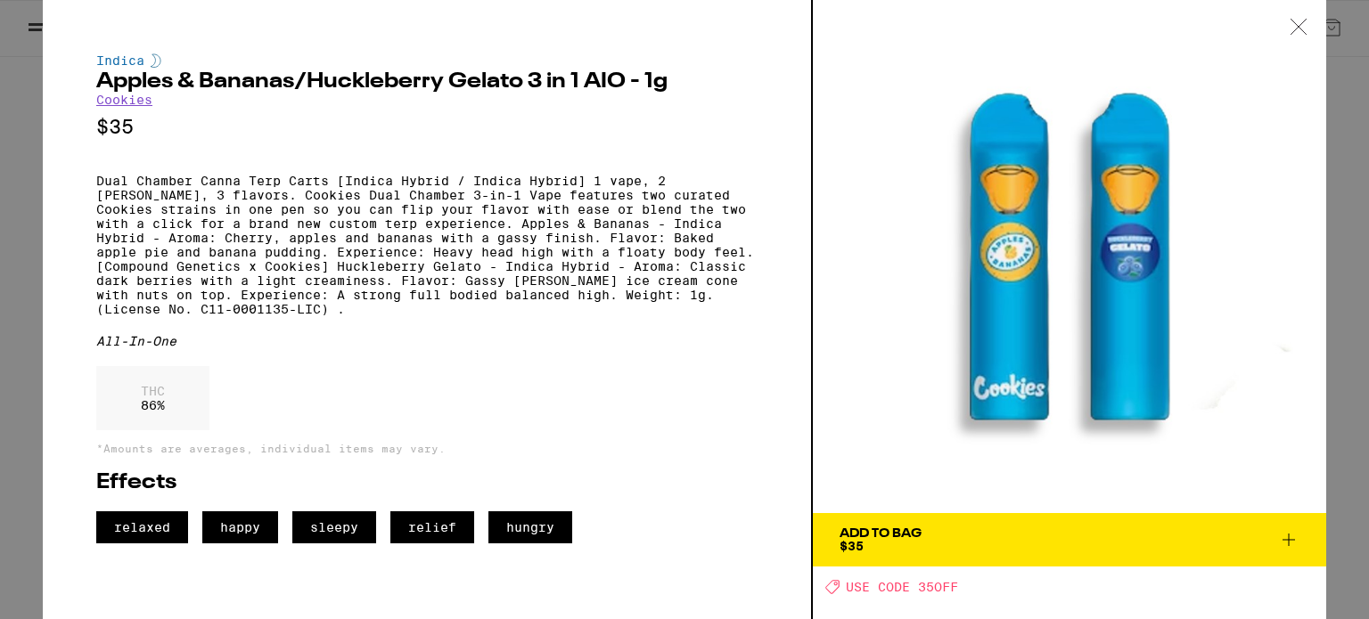
click at [124, 94] on link "Cookies" at bounding box center [124, 100] width 56 height 14
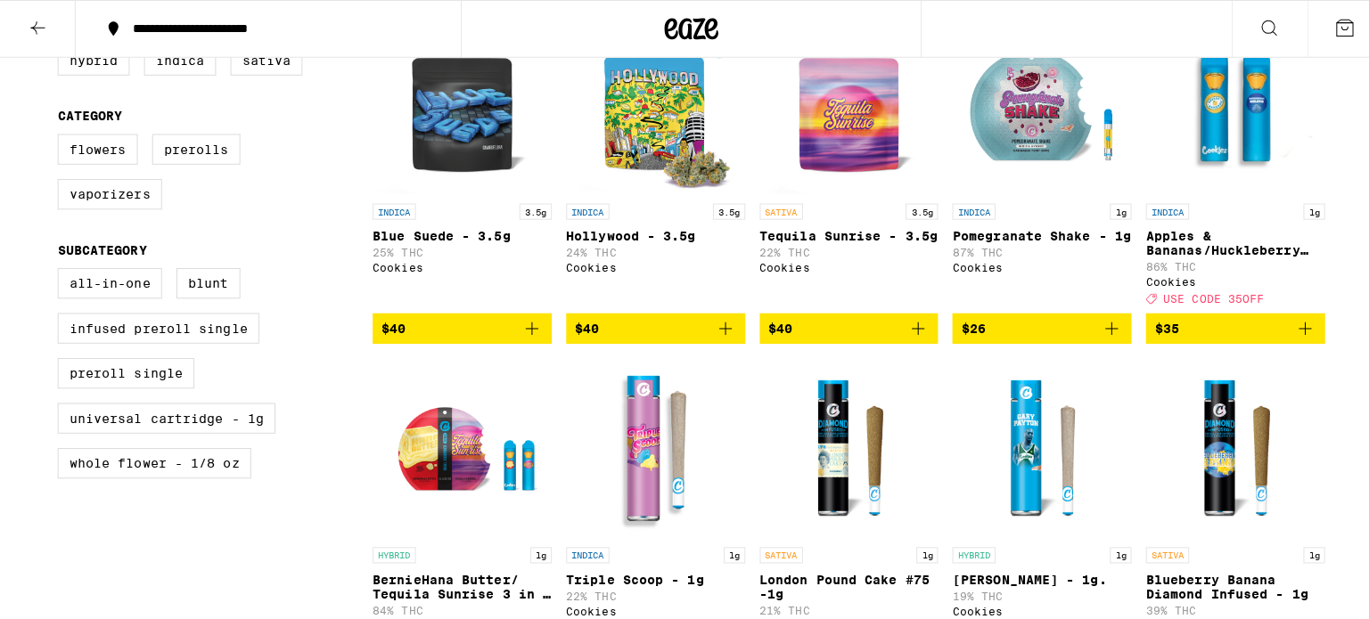
scroll to position [608, 0]
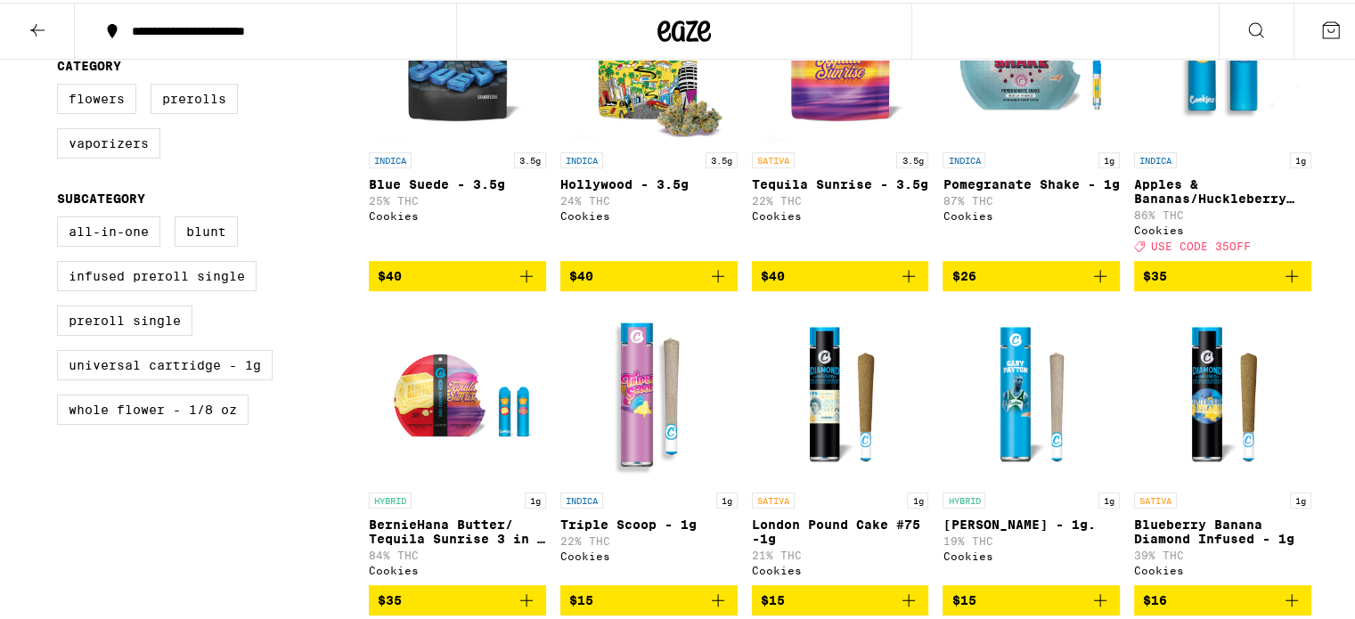
click at [442, 402] on img "Open page for BernieHana Butter/ Tequila Sunrise 3 in 1 AIO - 1g from Cookies" at bounding box center [457, 392] width 177 height 178
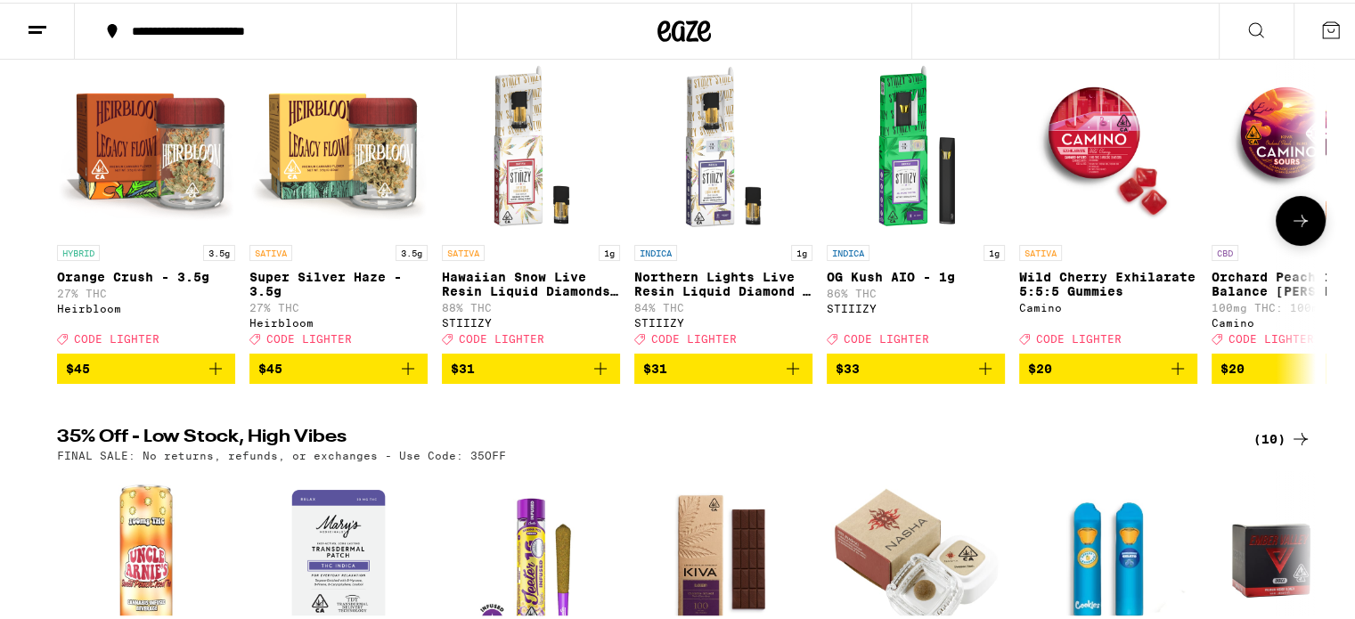
scroll to position [150, 0]
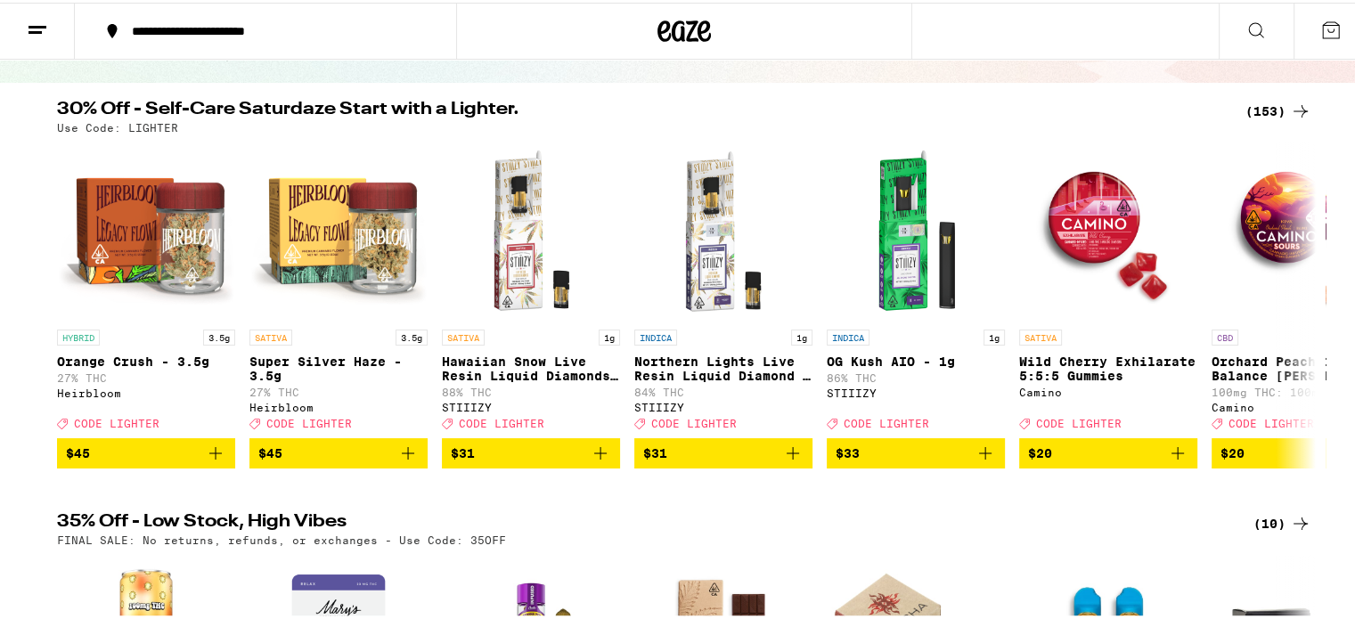
click at [1260, 102] on div "(153)" at bounding box center [1279, 108] width 66 height 21
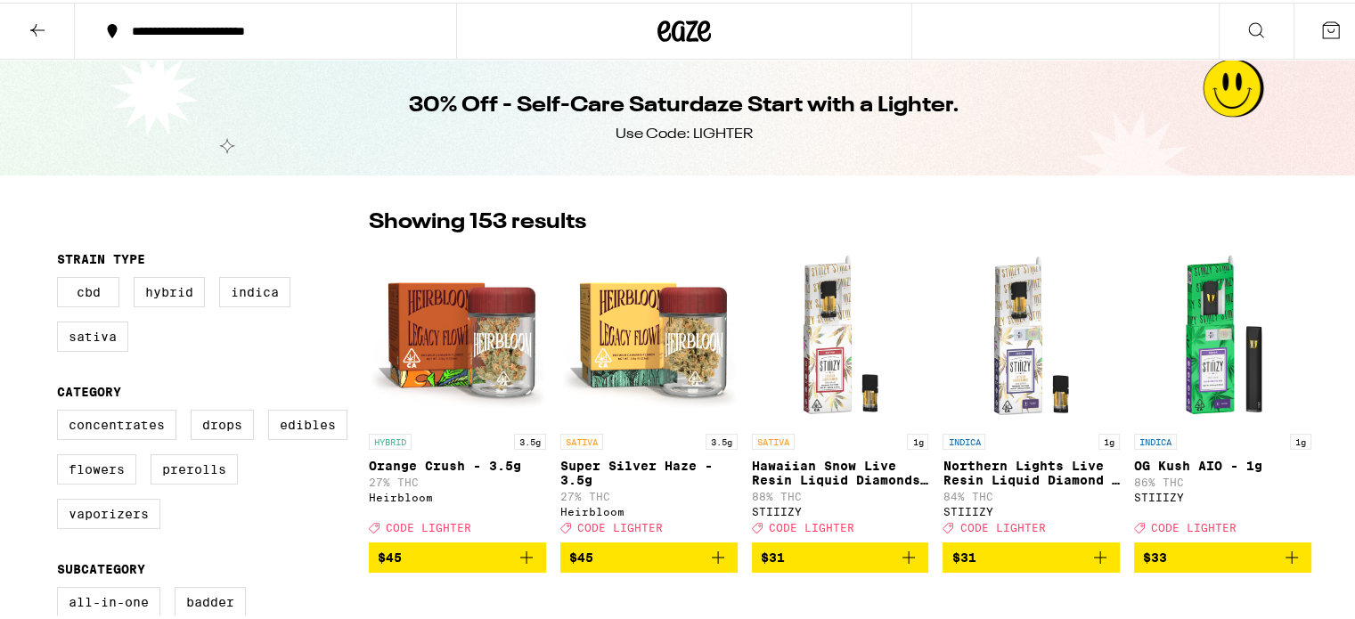
click at [37, 42] on button at bounding box center [37, 29] width 75 height 56
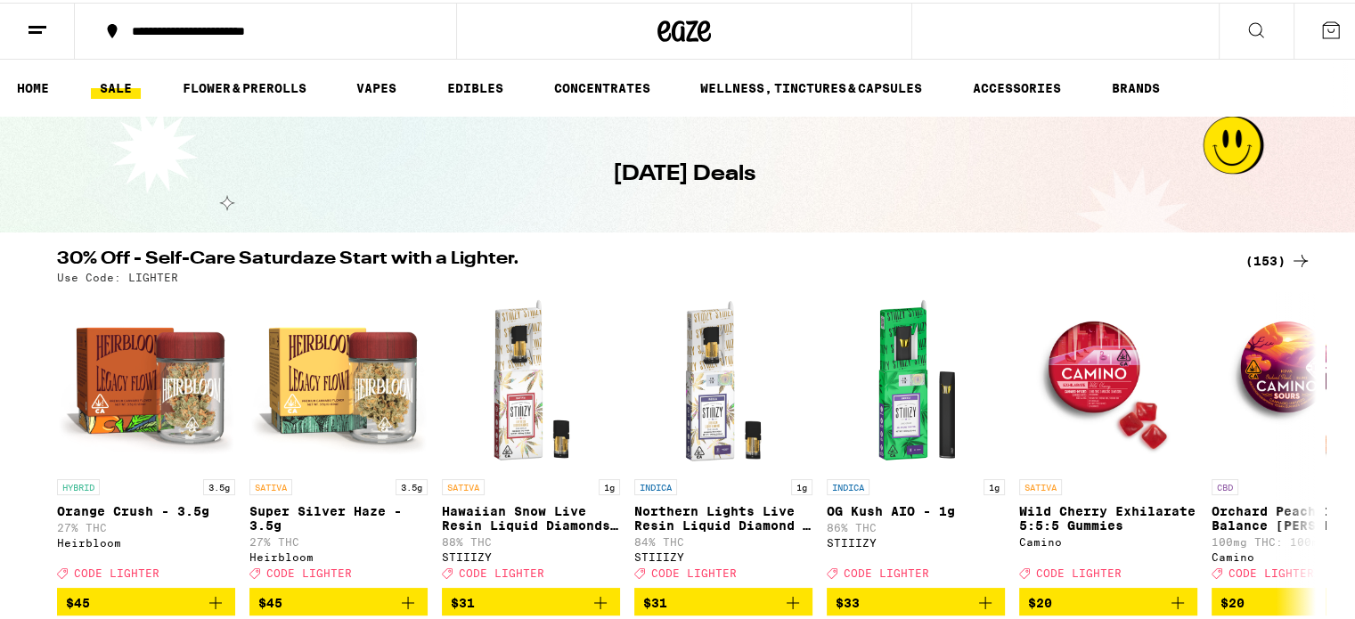
click at [35, 38] on button at bounding box center [37, 29] width 75 height 56
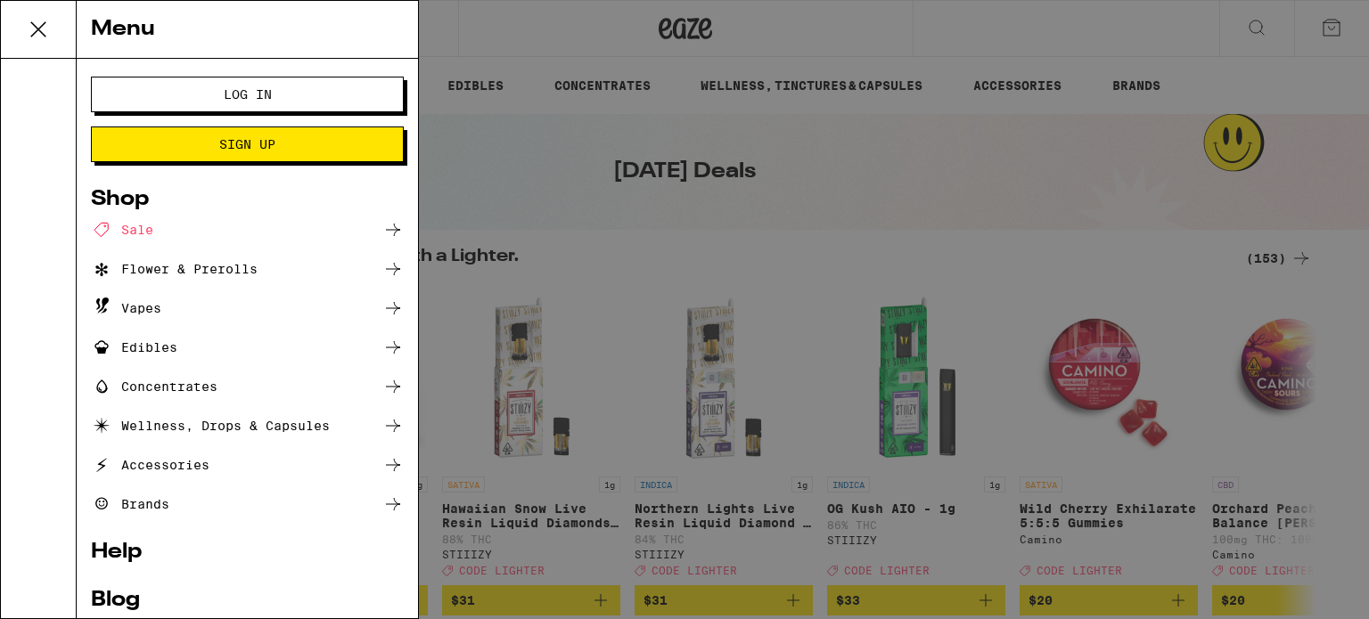
click at [46, 72] on div at bounding box center [39, 339] width 76 height 560
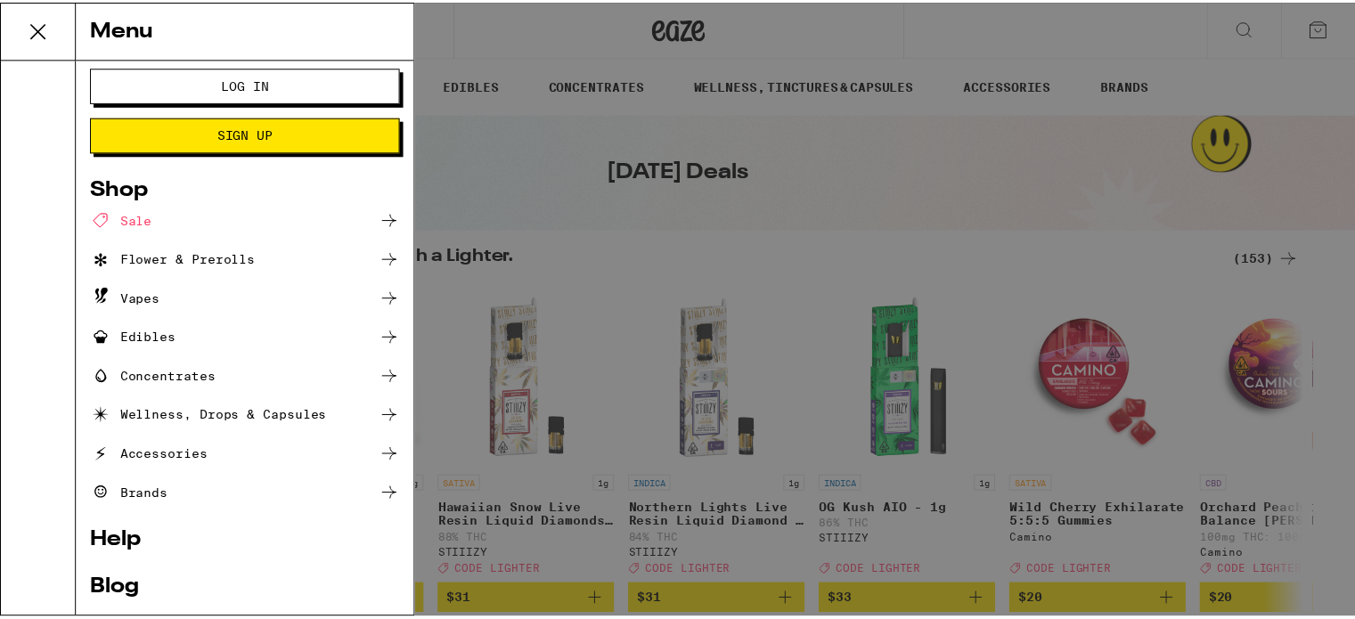
scroll to position [10, 0]
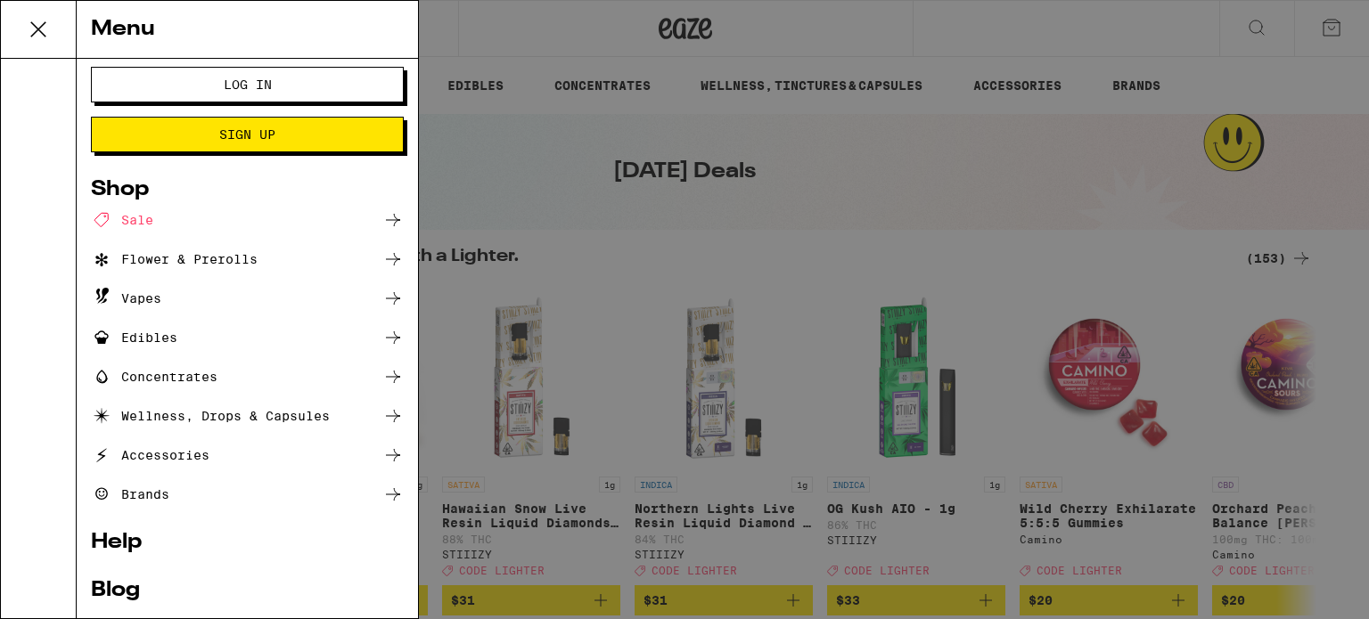
click at [204, 337] on div "Edibles" at bounding box center [247, 337] width 313 height 21
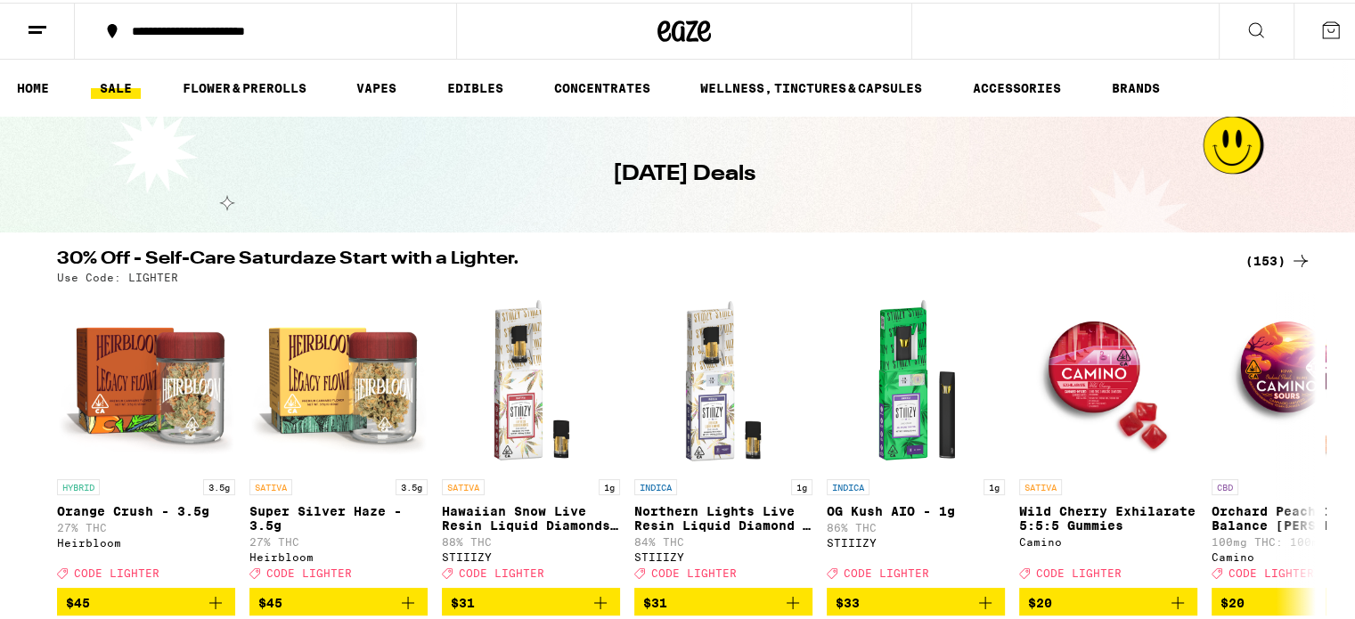
click at [12, 29] on button at bounding box center [37, 29] width 75 height 56
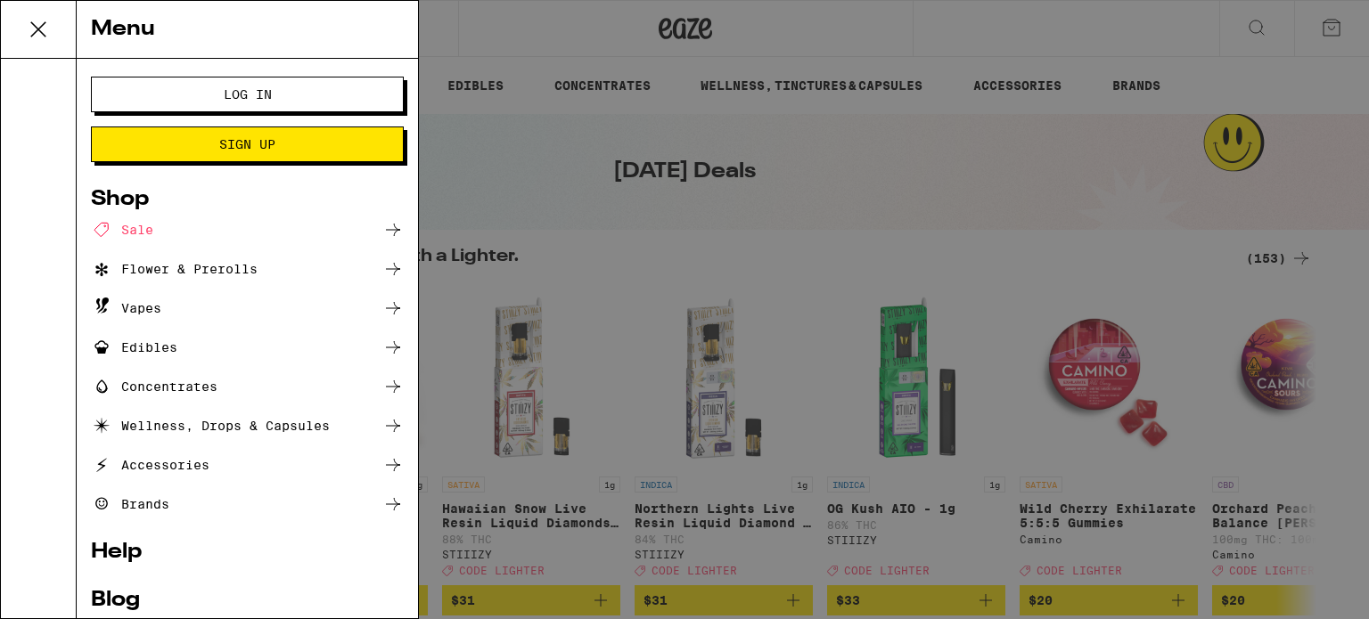
click at [175, 464] on div "Accessories" at bounding box center [150, 464] width 119 height 21
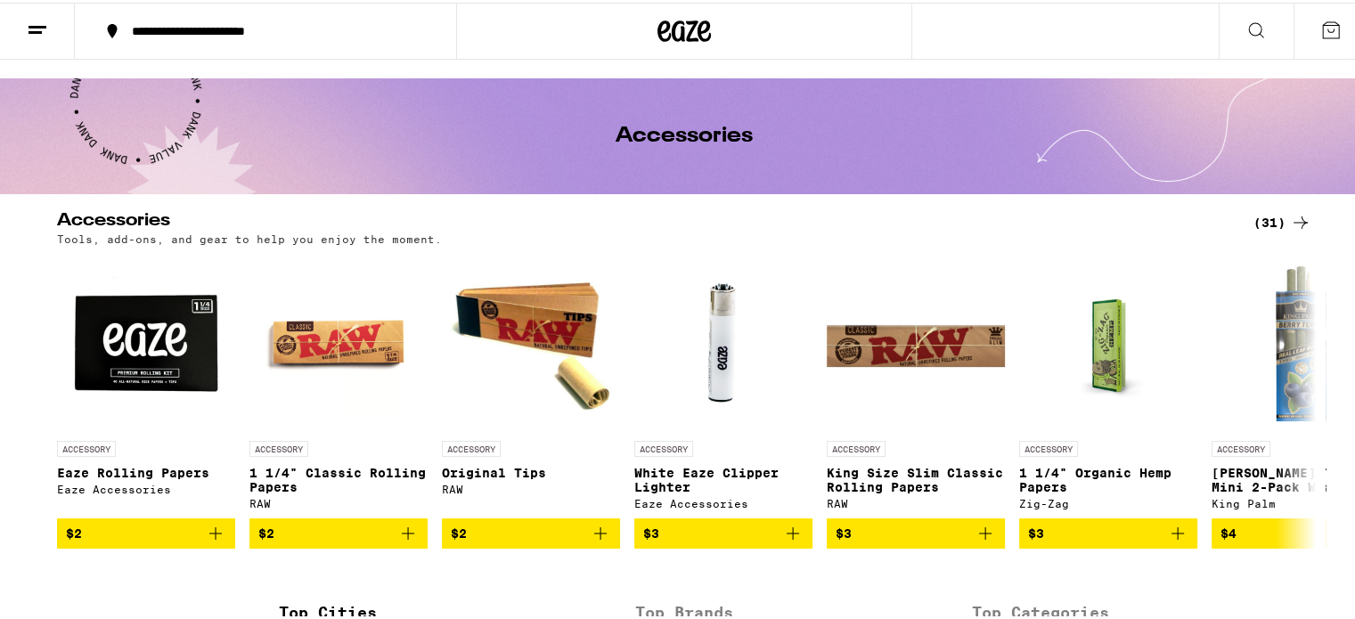
scroll to position [39, 0]
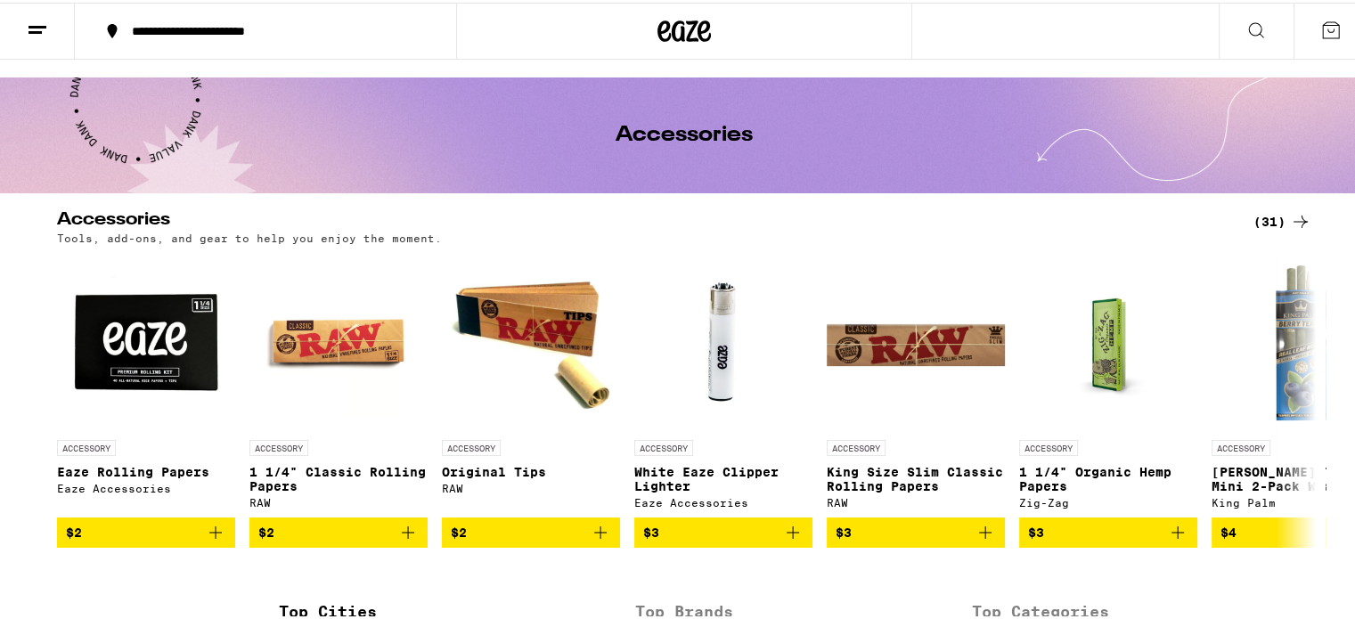
click at [1282, 209] on div "(31)" at bounding box center [1283, 219] width 58 height 21
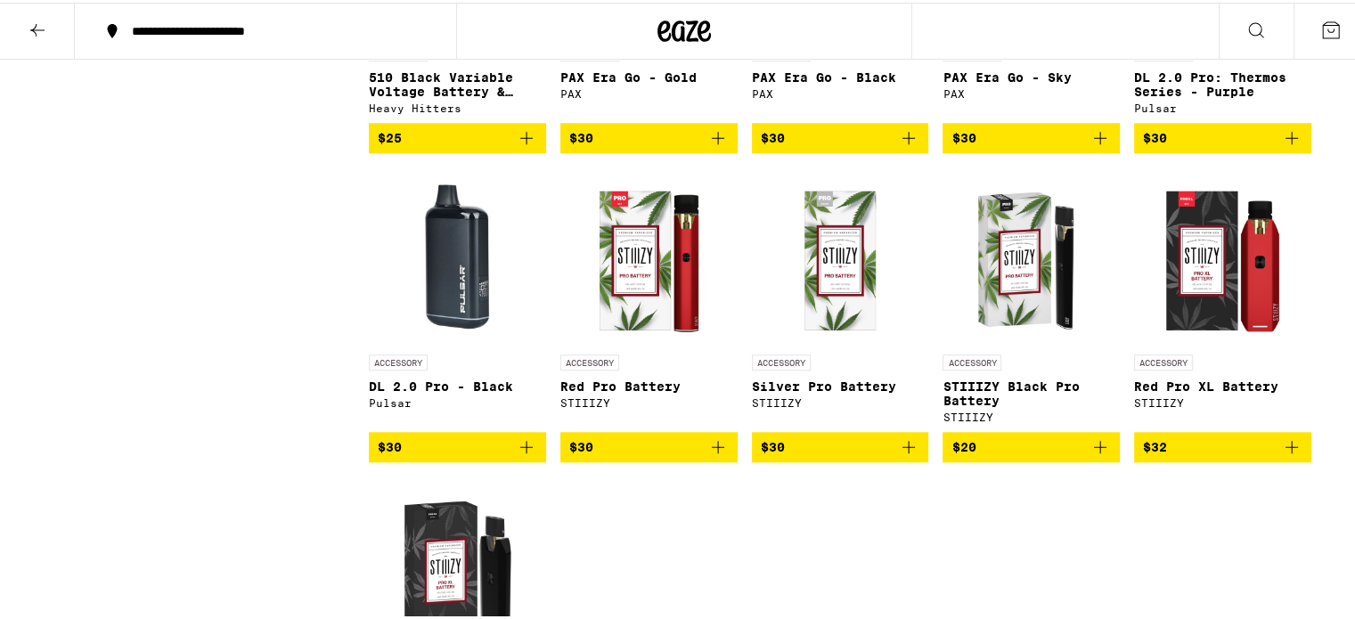
scroll to position [1624, 0]
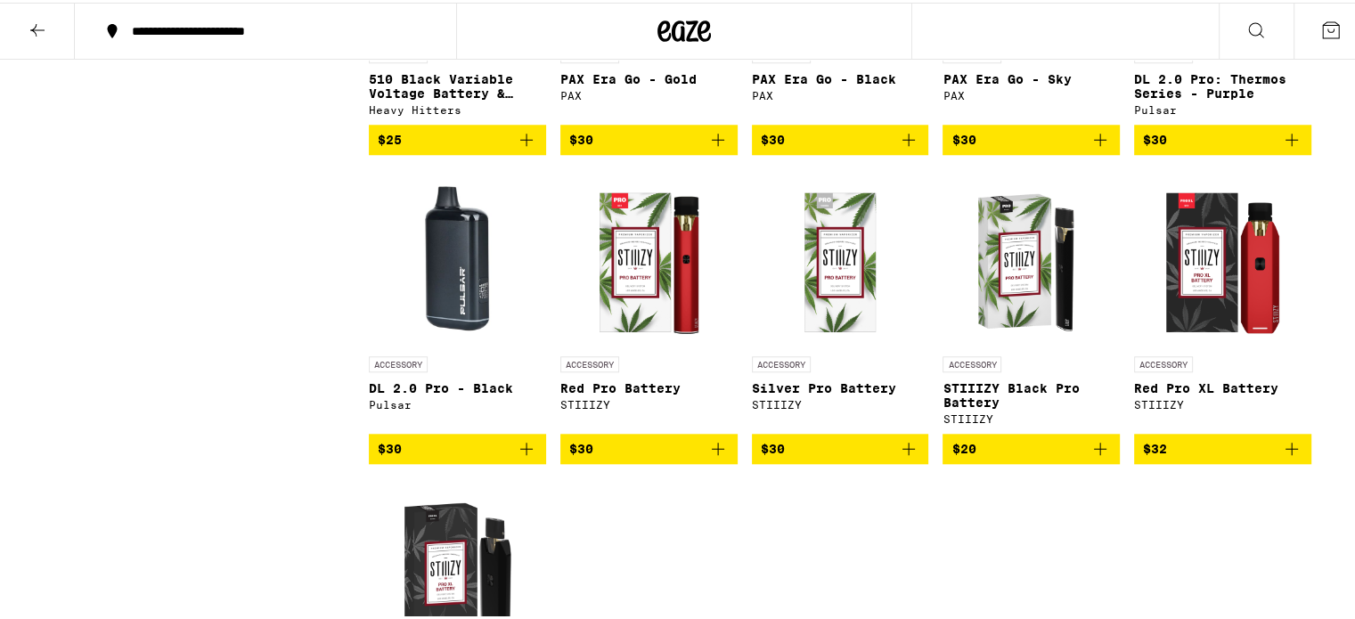
click at [462, 308] on img "Open page for DL 2.0 Pro - Black from Pulsar" at bounding box center [457, 256] width 177 height 178
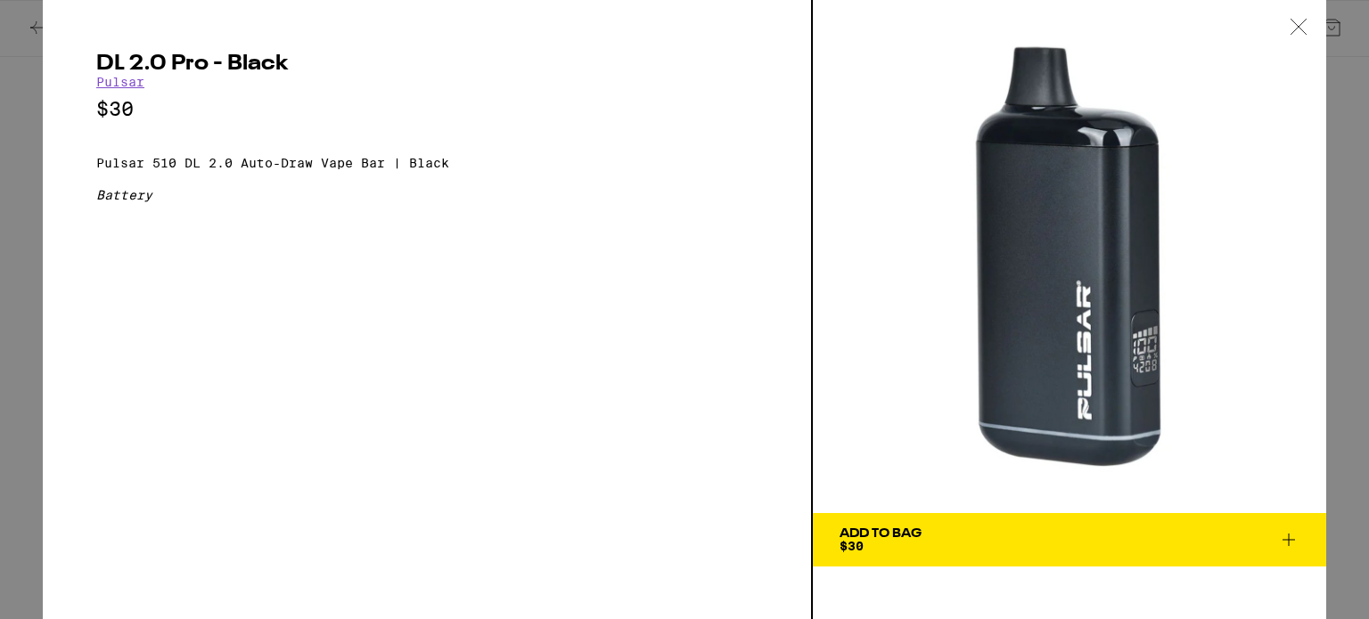
click at [495, 331] on div "DL 2.0 Pro - Black Pulsar $30 Pulsar 510 DL 2.0 Auto-Draw Vape Bar | Black Batt…" at bounding box center [428, 309] width 770 height 619
drag, startPoint x: 460, startPoint y: 319, endPoint x: 440, endPoint y: 301, distance: 26.5
click at [440, 301] on div "DL 2.0 Pro - Black Pulsar $30 Pulsar 510 DL 2.0 Auto-Draw Vape Bar | Black Batt…" at bounding box center [428, 309] width 770 height 619
click at [1294, 26] on icon at bounding box center [1299, 27] width 18 height 16
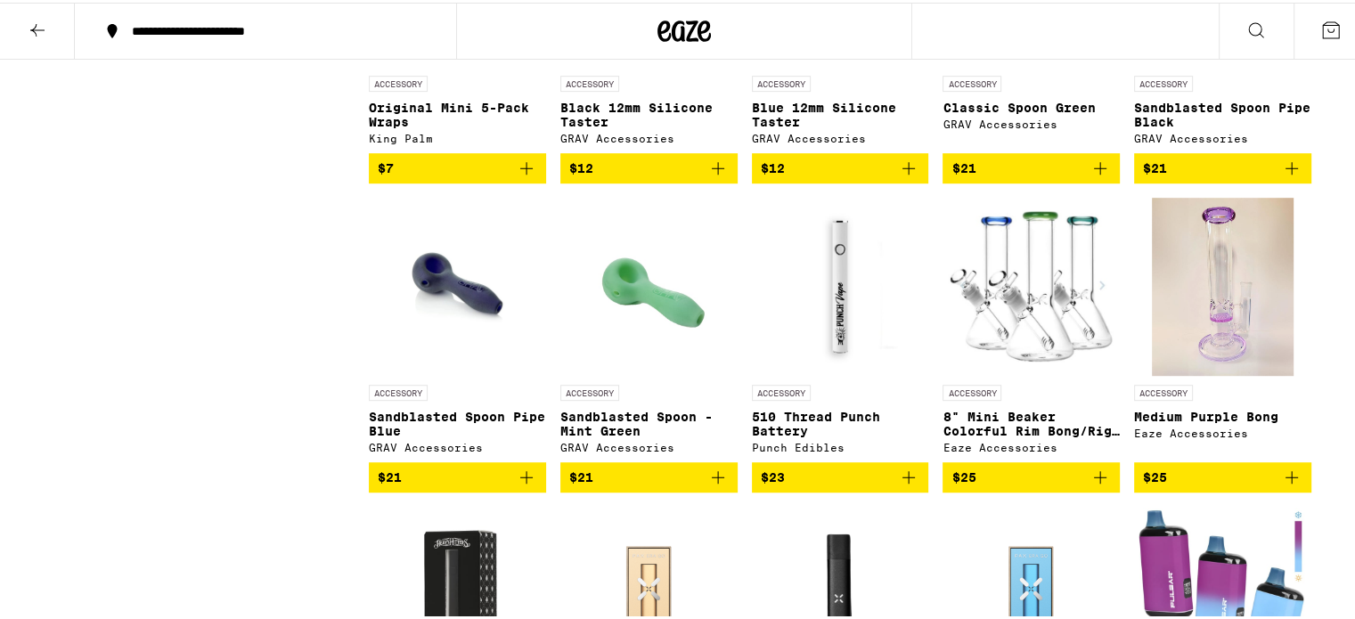
scroll to position [977, 0]
click at [979, 306] on img at bounding box center [1031, 284] width 177 height 178
click at [1205, 305] on img "Open page for Medium Purple Bong from Eaze Accessories" at bounding box center [1223, 284] width 143 height 178
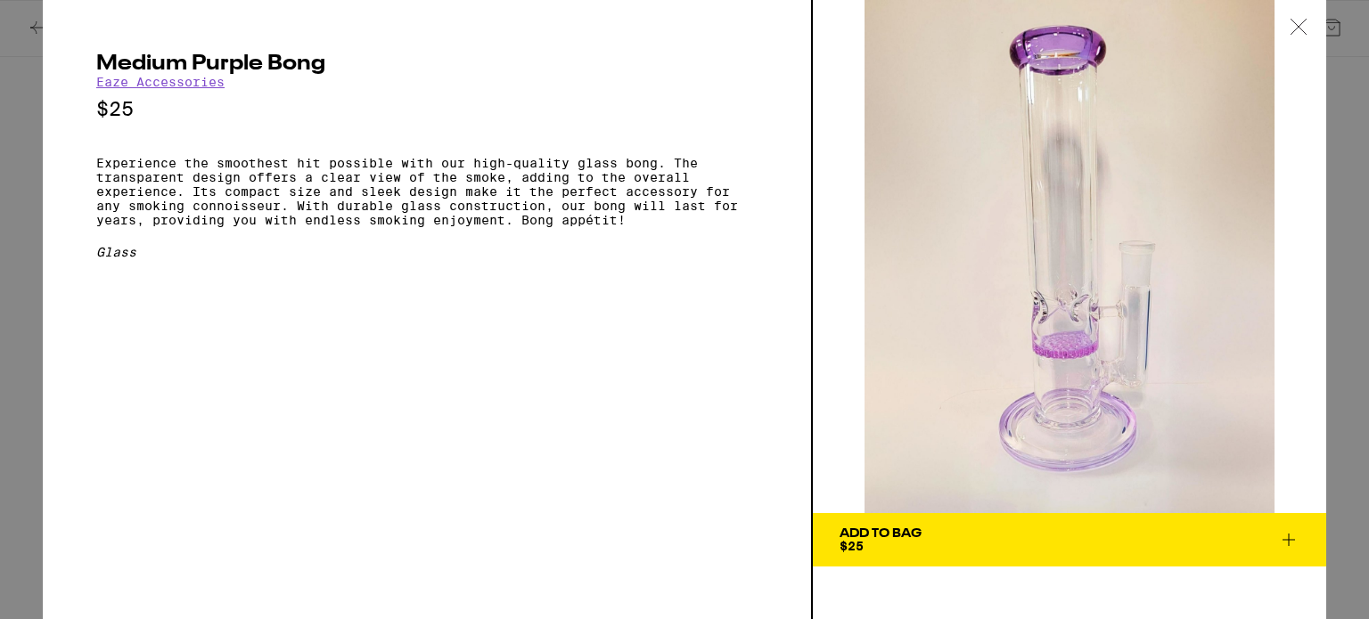
click at [1195, 302] on img at bounding box center [1069, 256] width 513 height 513
click at [18, 63] on div "Medium Purple Bong Eaze Accessories $25 Experience the smoothest hit possible w…" at bounding box center [684, 309] width 1369 height 619
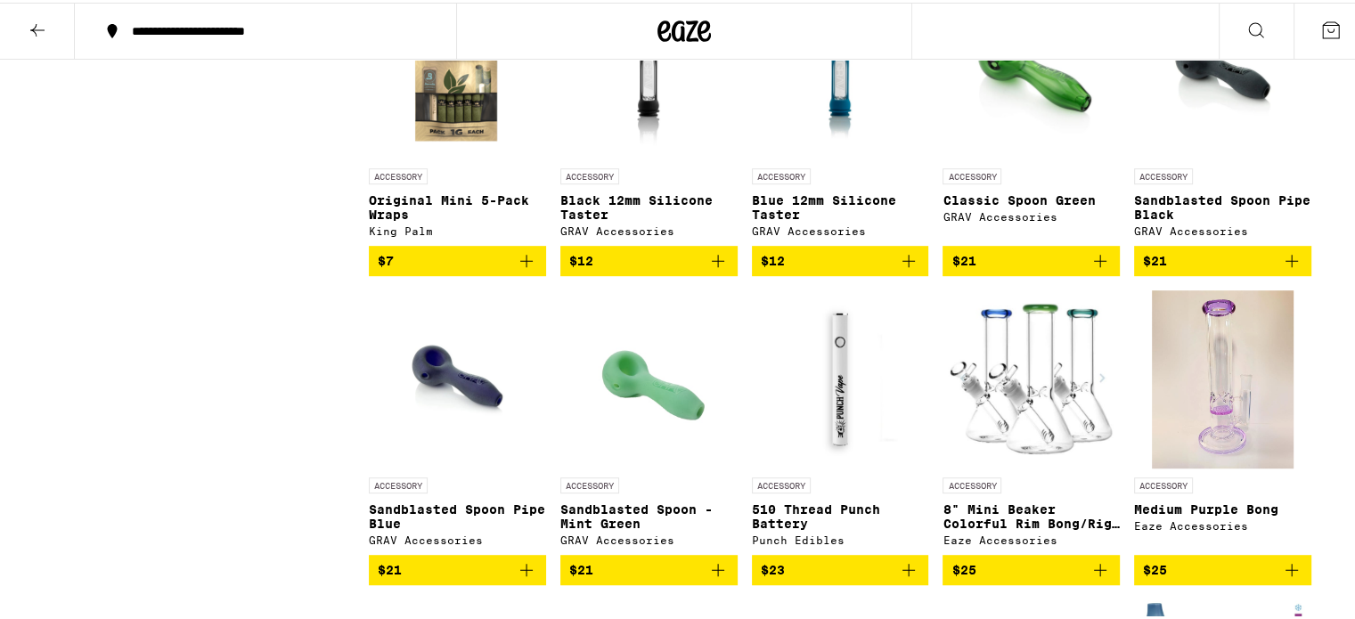
scroll to position [883, 0]
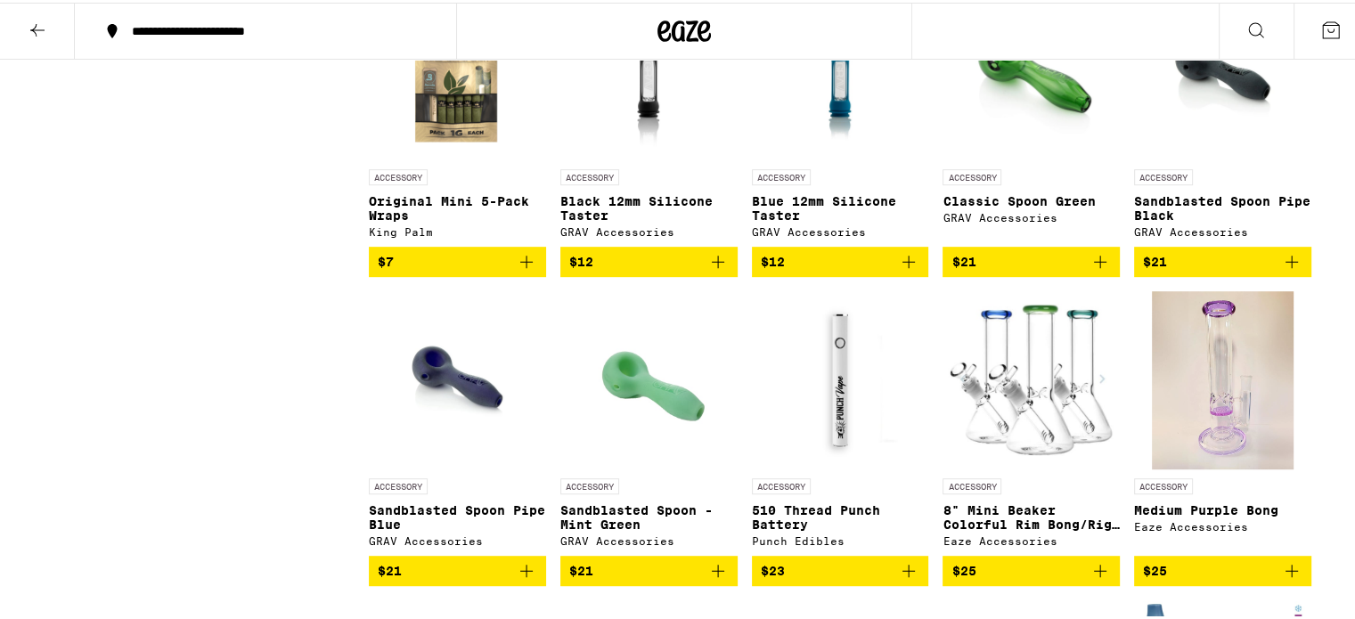
click at [29, 24] on icon at bounding box center [37, 27] width 21 height 21
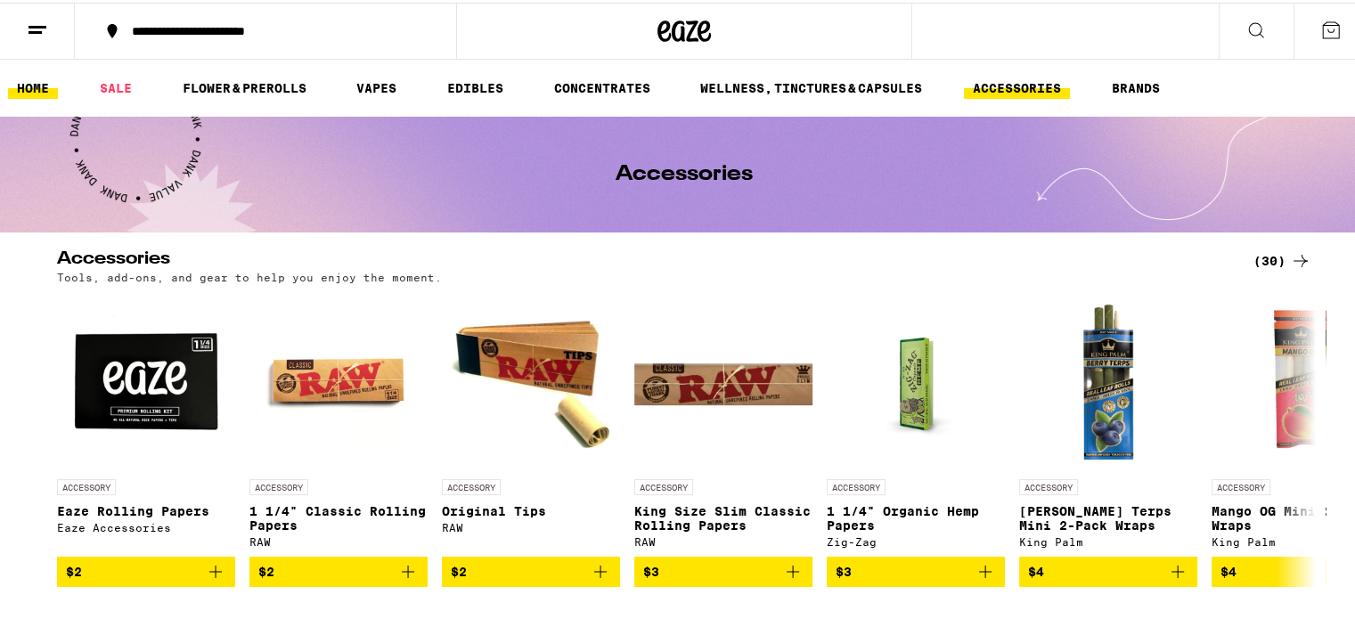
click at [37, 85] on link "HOME" at bounding box center [33, 85] width 50 height 21
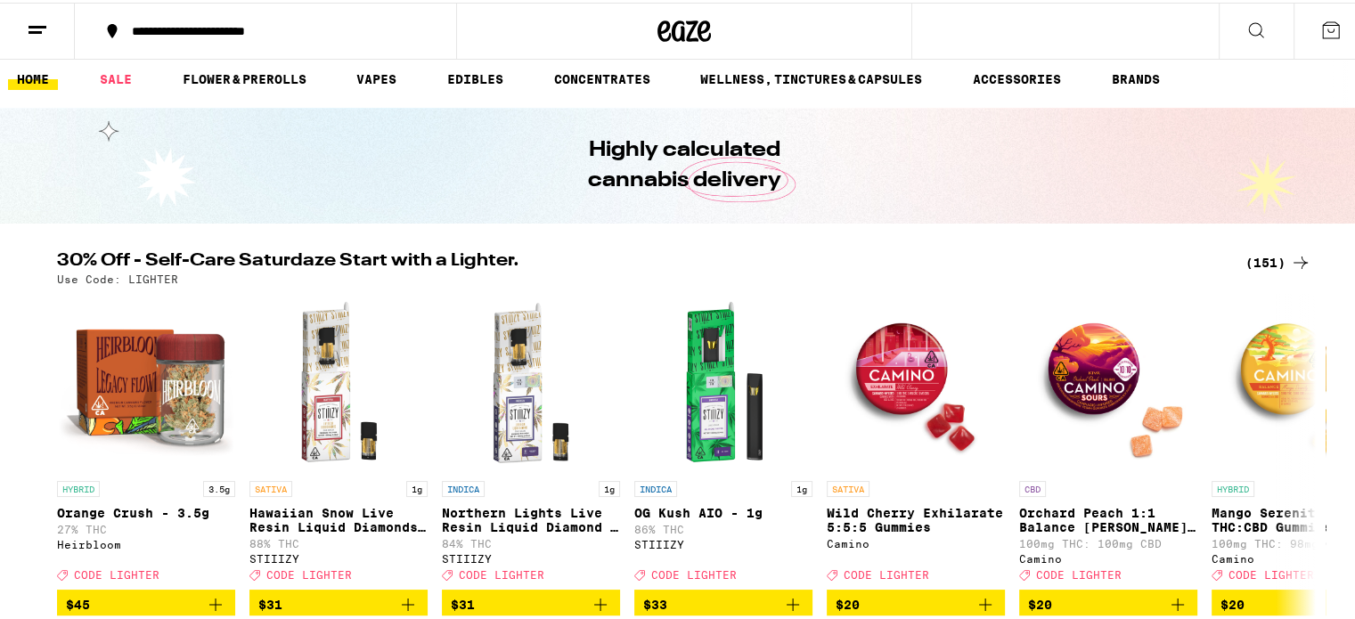
scroll to position [10, 0]
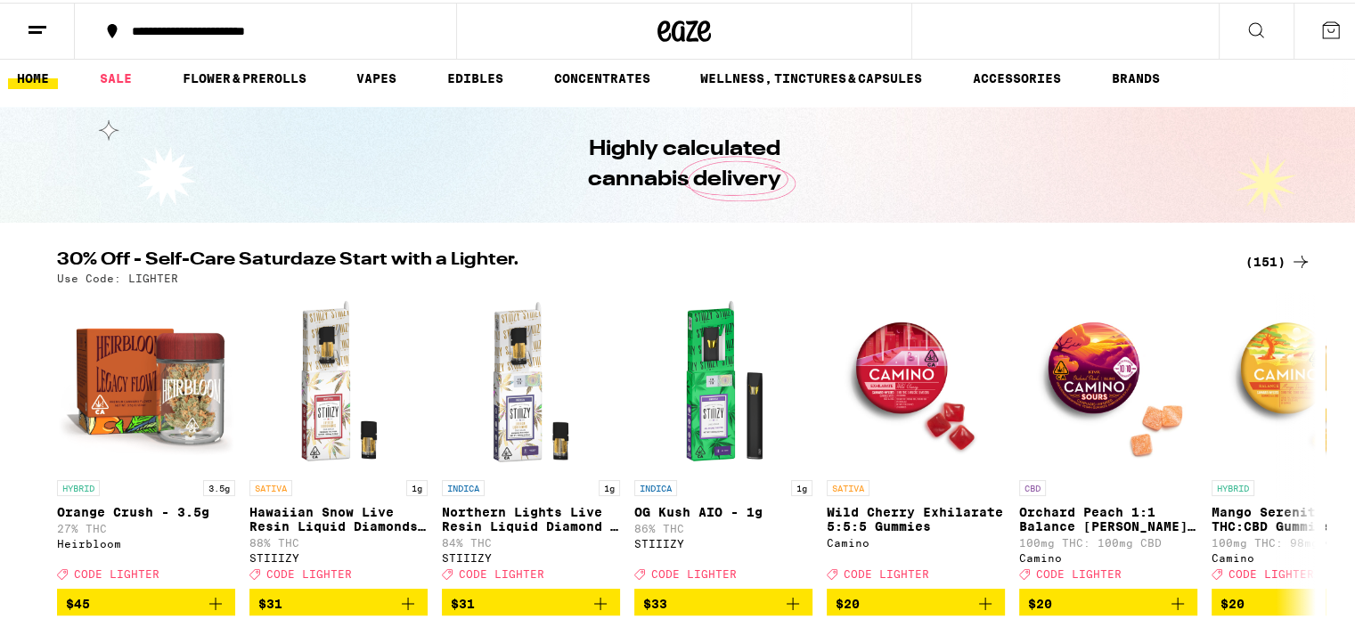
click at [1267, 253] on div "(151)" at bounding box center [1279, 259] width 66 height 21
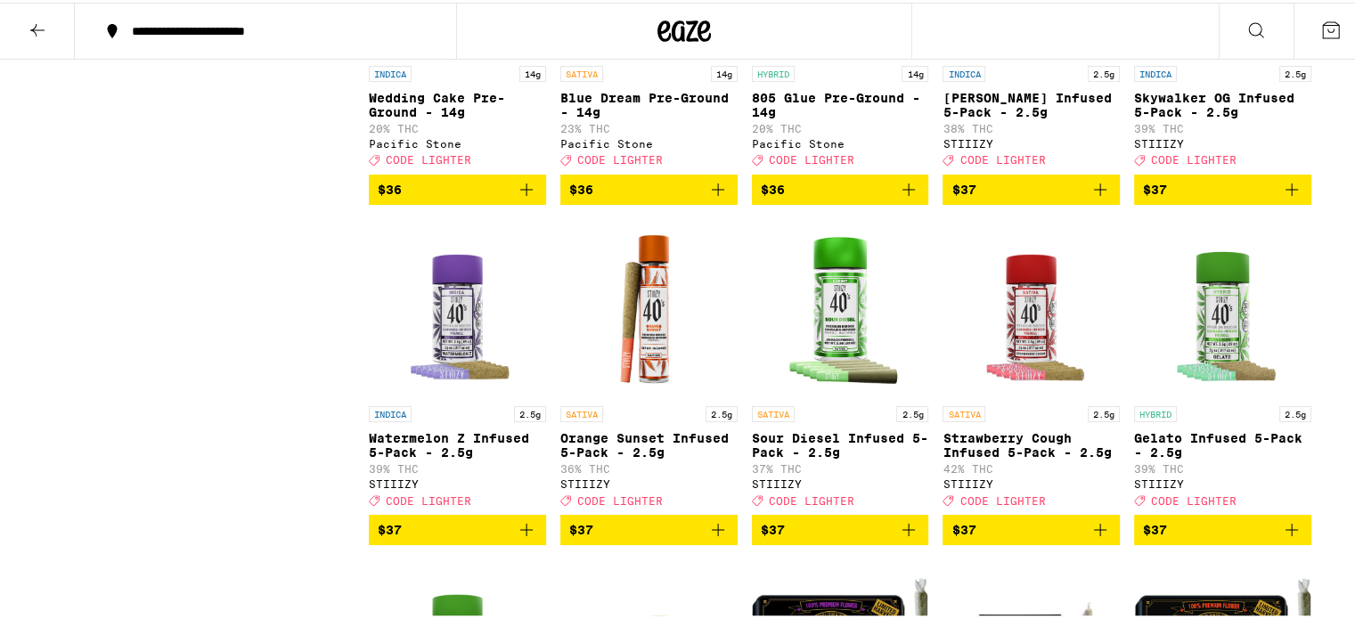
scroll to position [7862, 0]
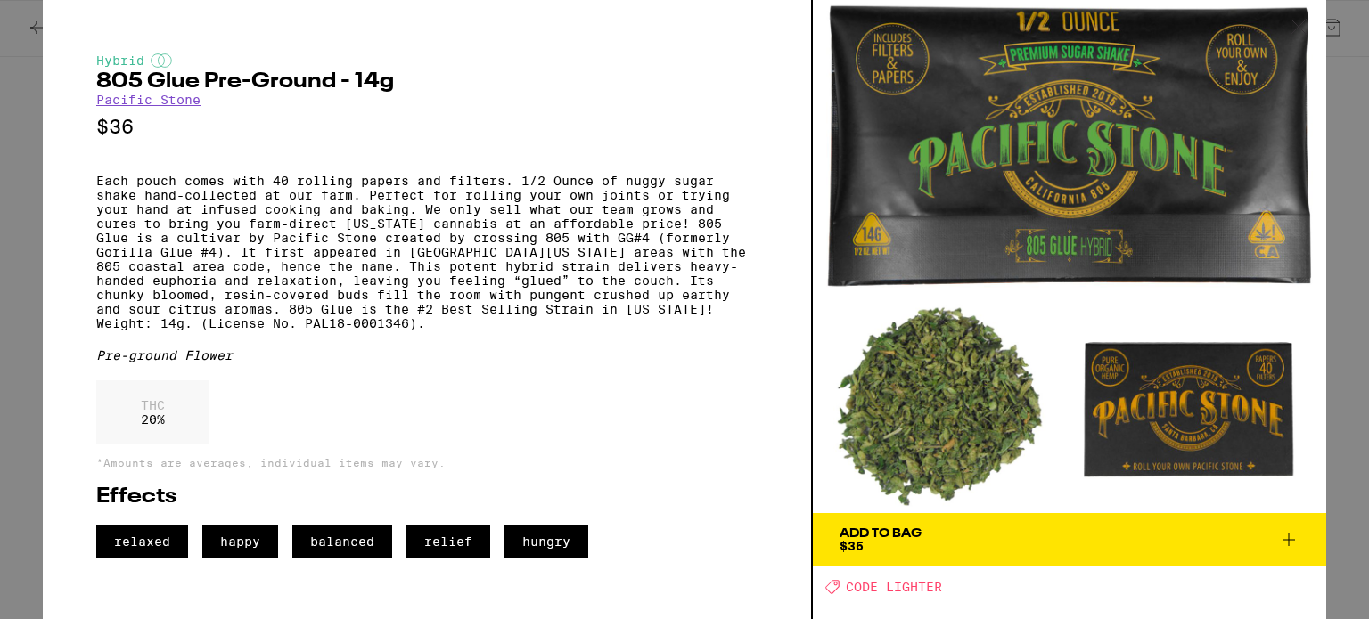
click at [7, 192] on div "Hybrid 805 Glue Pre-Ground - 14g Pacific Stone $36 Each pouch comes with 40 rol…" at bounding box center [684, 309] width 1369 height 619
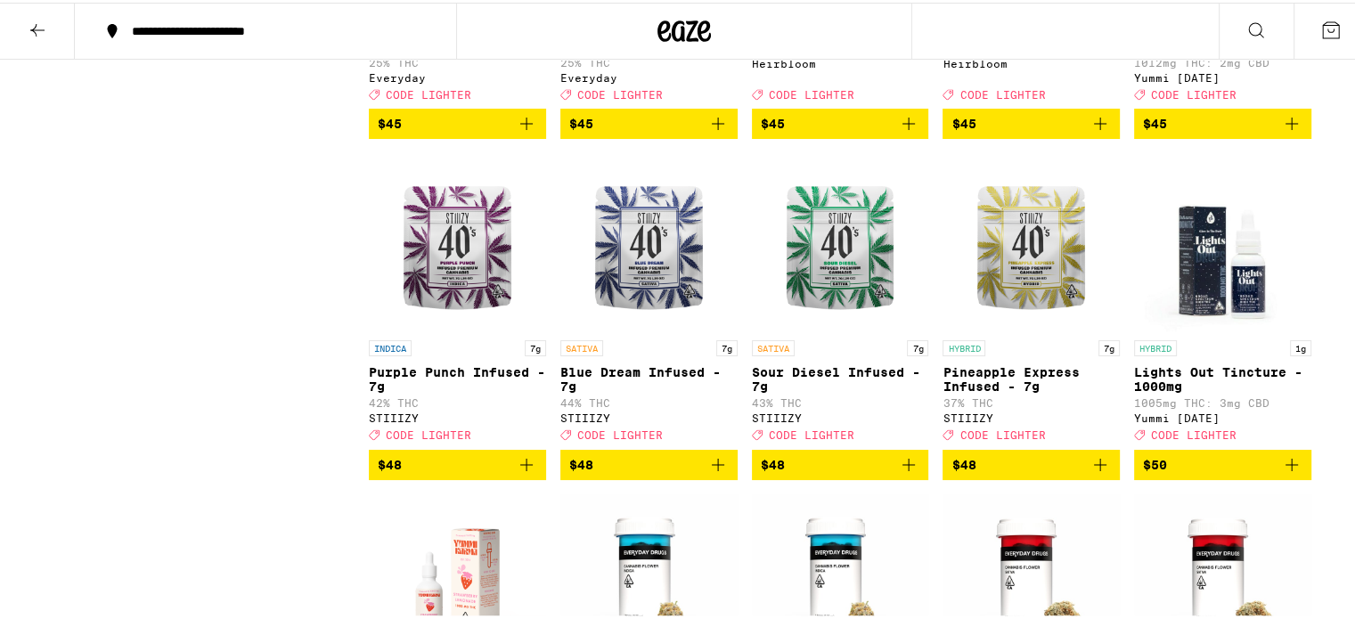
scroll to position [9635, 0]
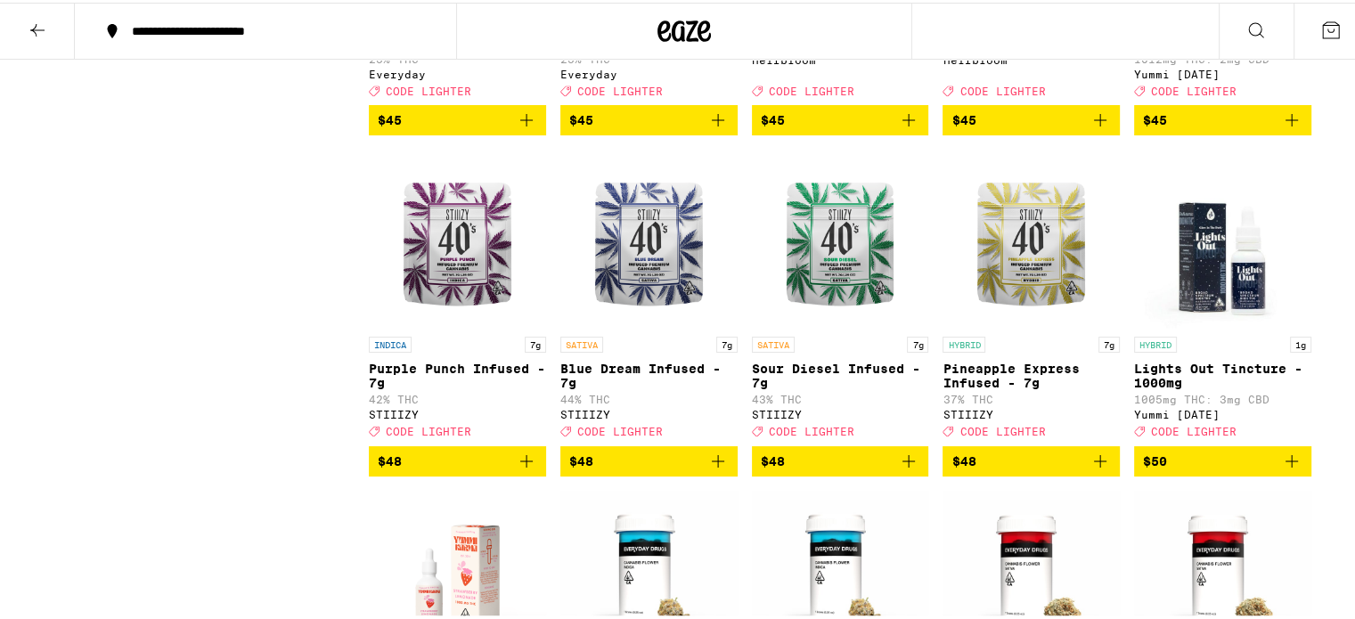
click at [831, 10] on div "INDICA 3.5g" at bounding box center [840, 2] width 177 height 16
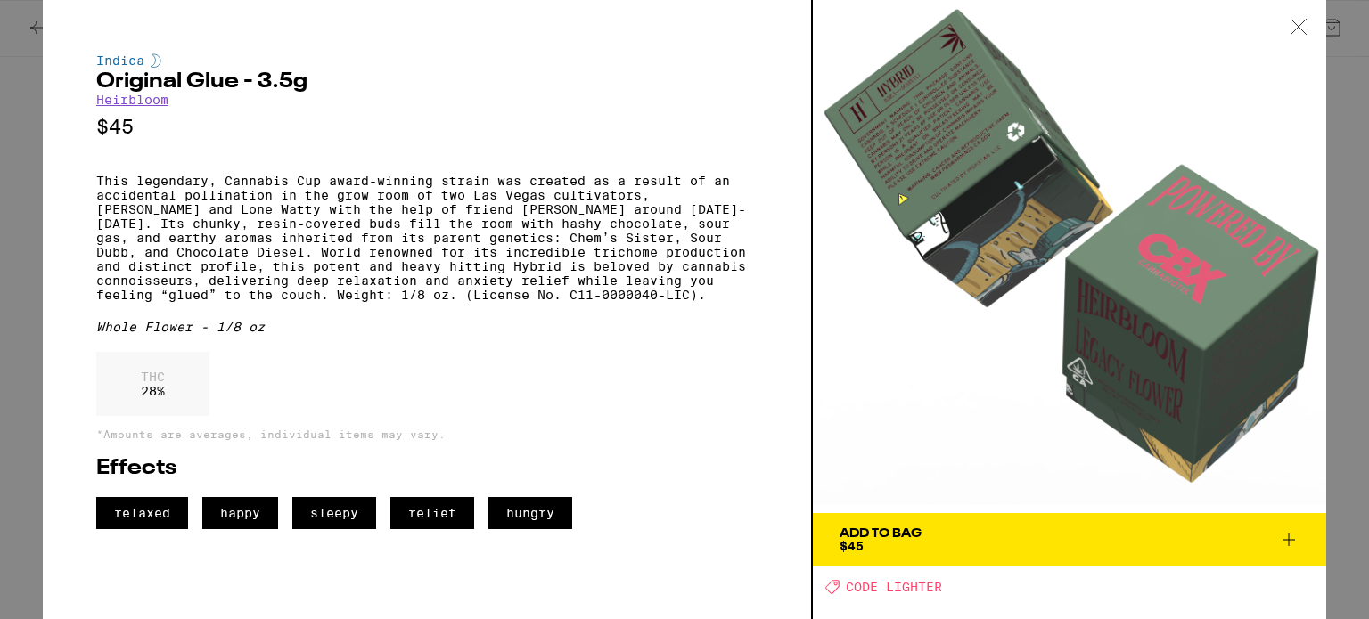
click at [1288, 20] on div at bounding box center [1298, 28] width 55 height 56
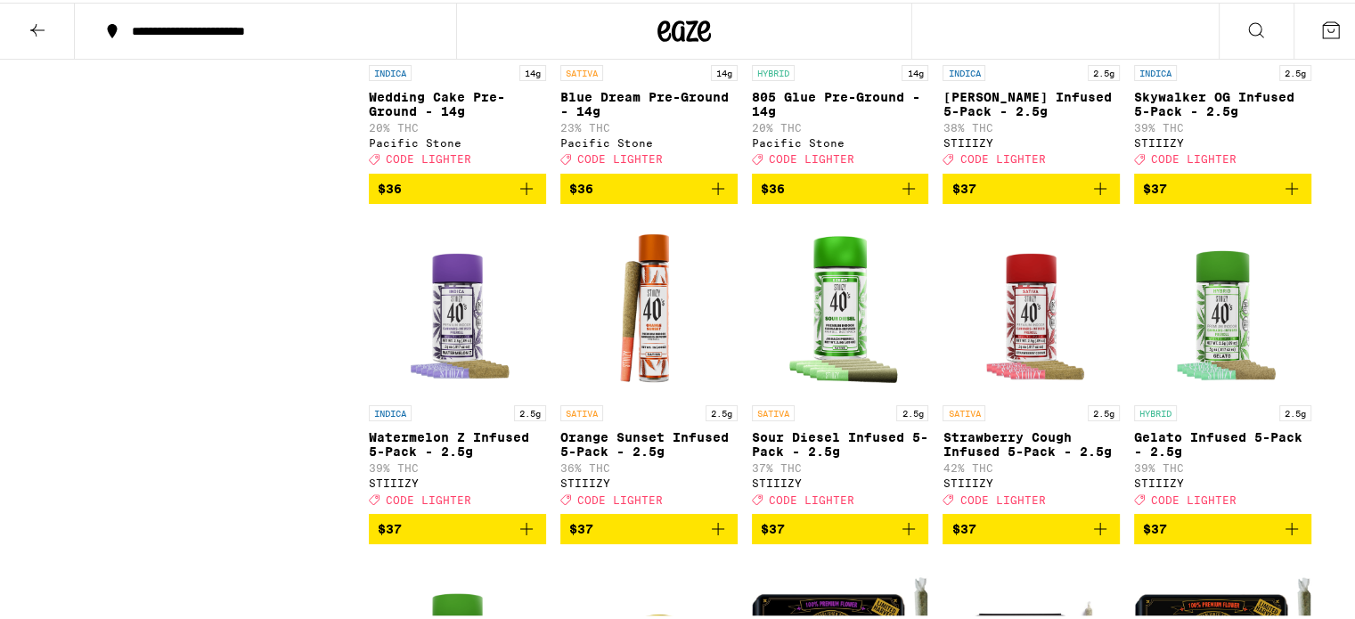
scroll to position [7862, 0]
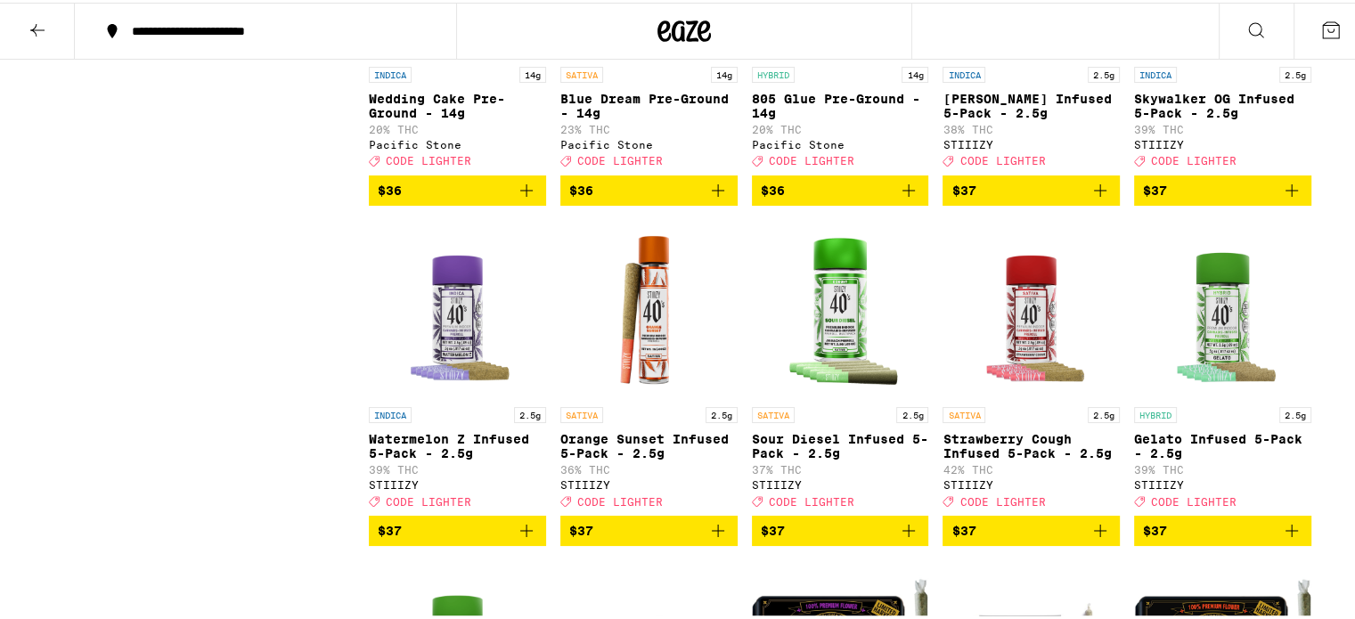
click at [381, 195] on span "$36" at bounding box center [390, 188] width 24 height 14
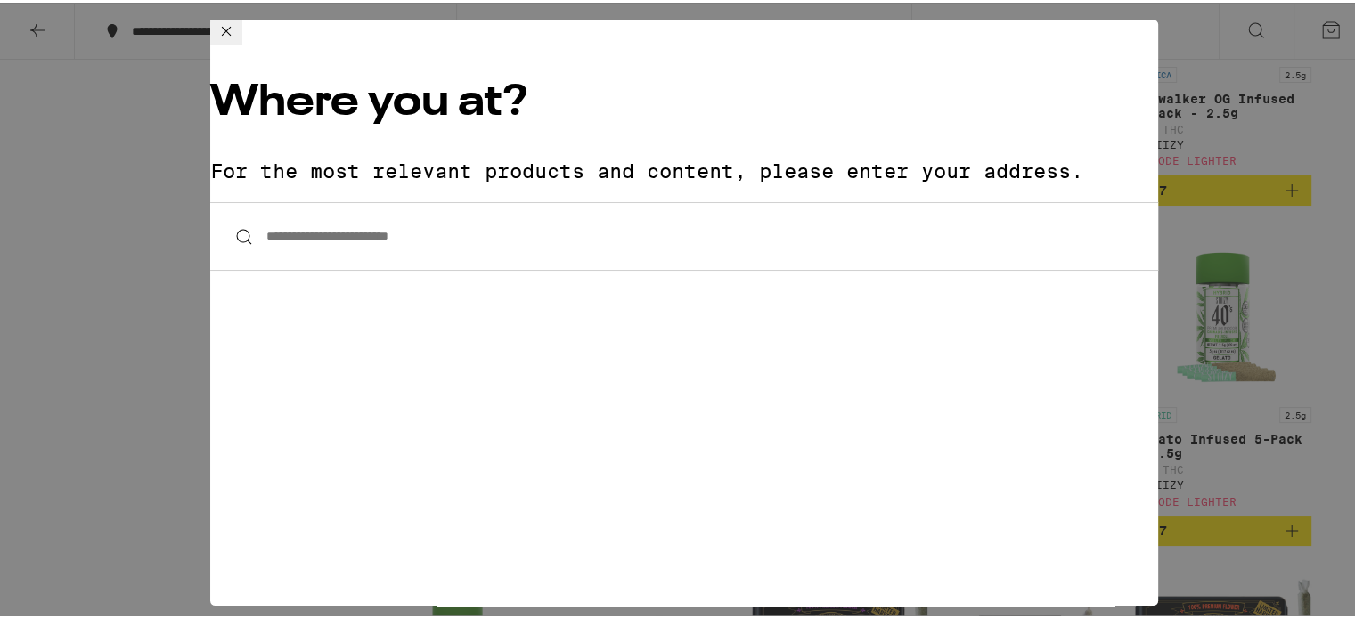
click at [151, 231] on div "**********" at bounding box center [684, 309] width 1369 height 619
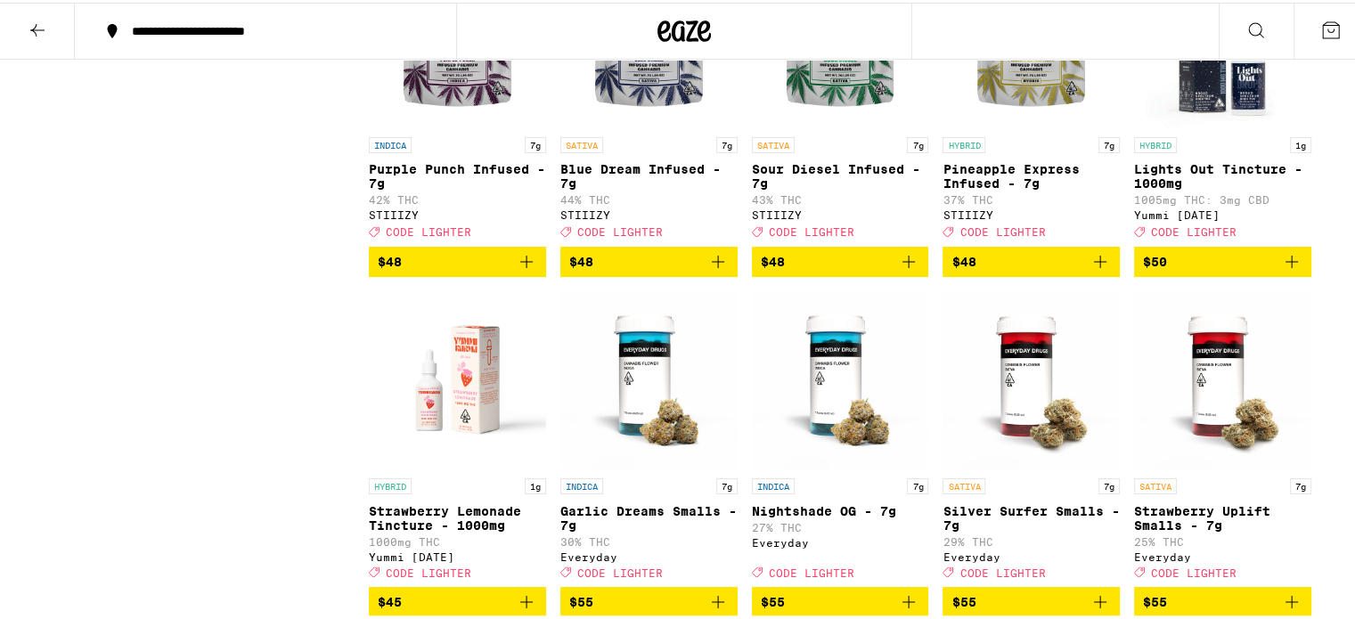
scroll to position [9834, 0]
